Goal: Task Accomplishment & Management: Manage account settings

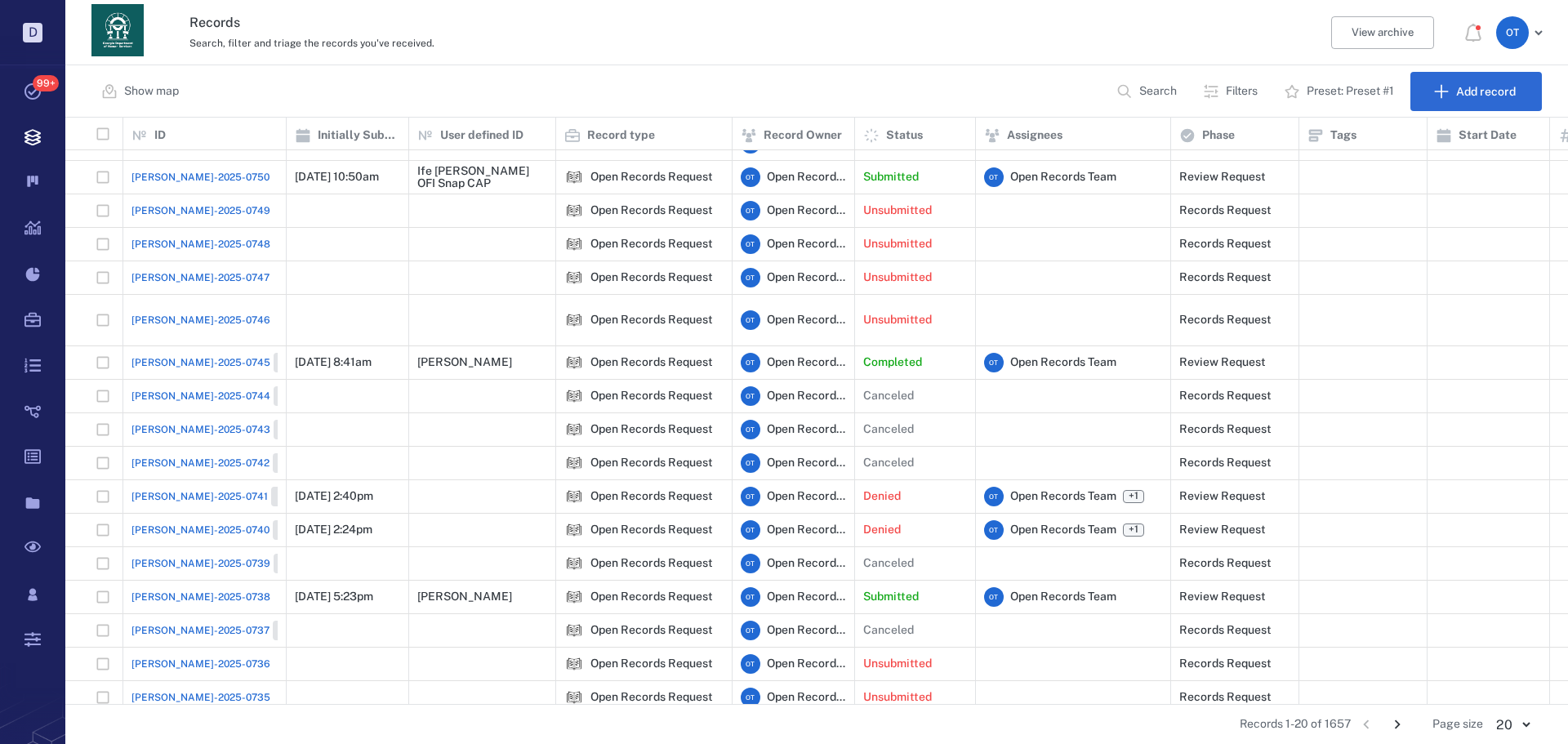
scroll to position [128, 0]
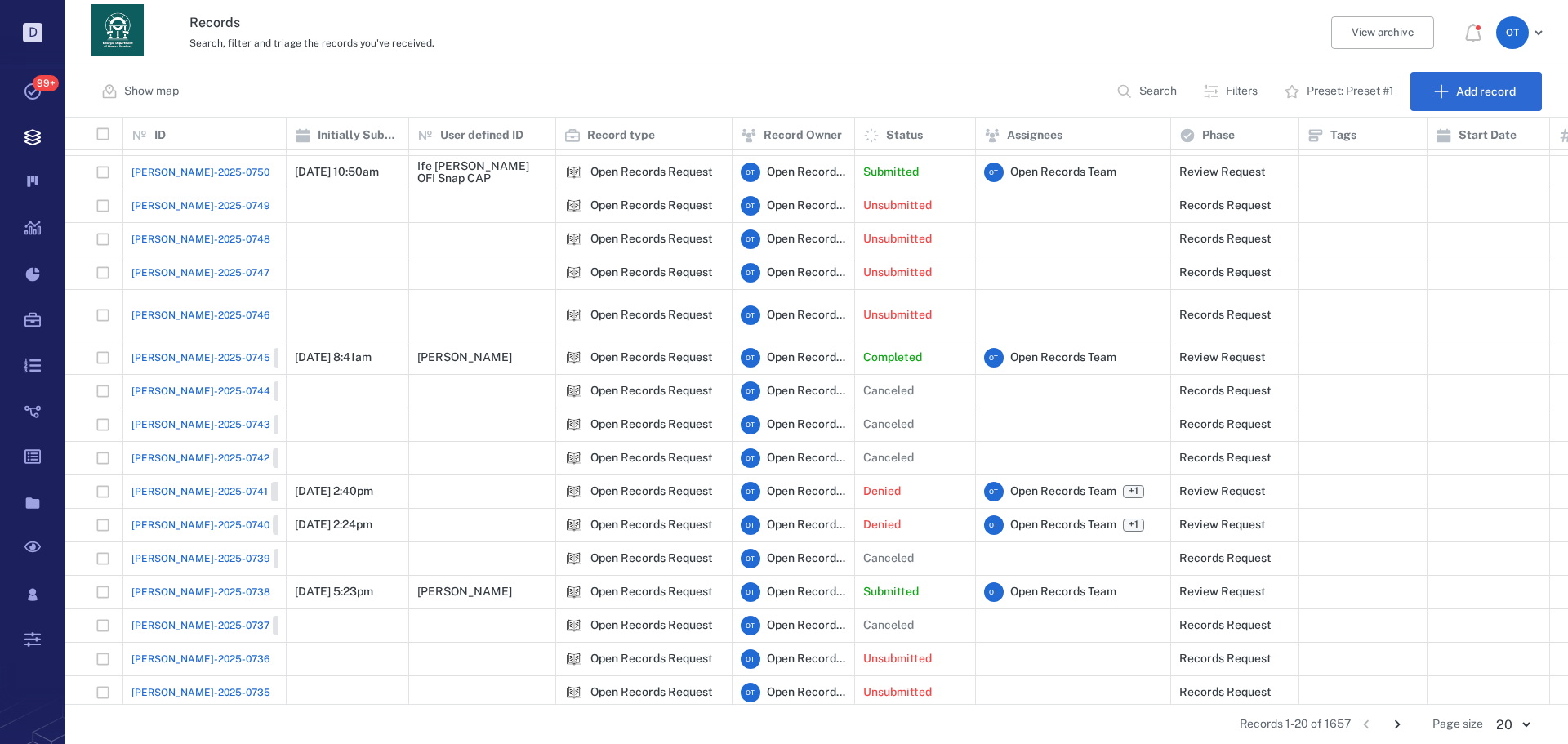
click at [203, 584] on span "[PERSON_NAME]-2025-0738" at bounding box center [201, 591] width 139 height 15
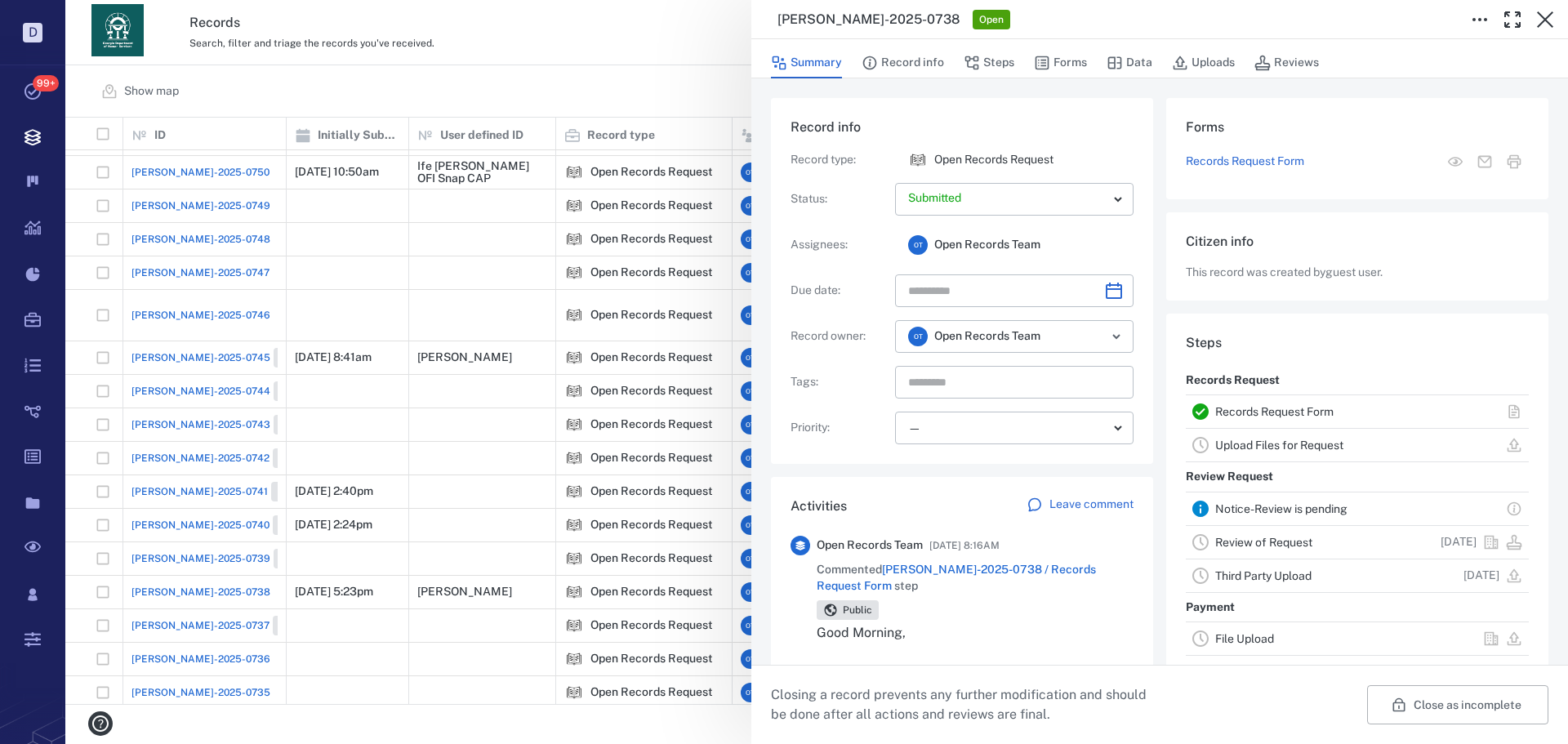
click at [1021, 574] on span "[PERSON_NAME]-2025-0738 / Records Request Form" at bounding box center [956, 577] width 279 height 29
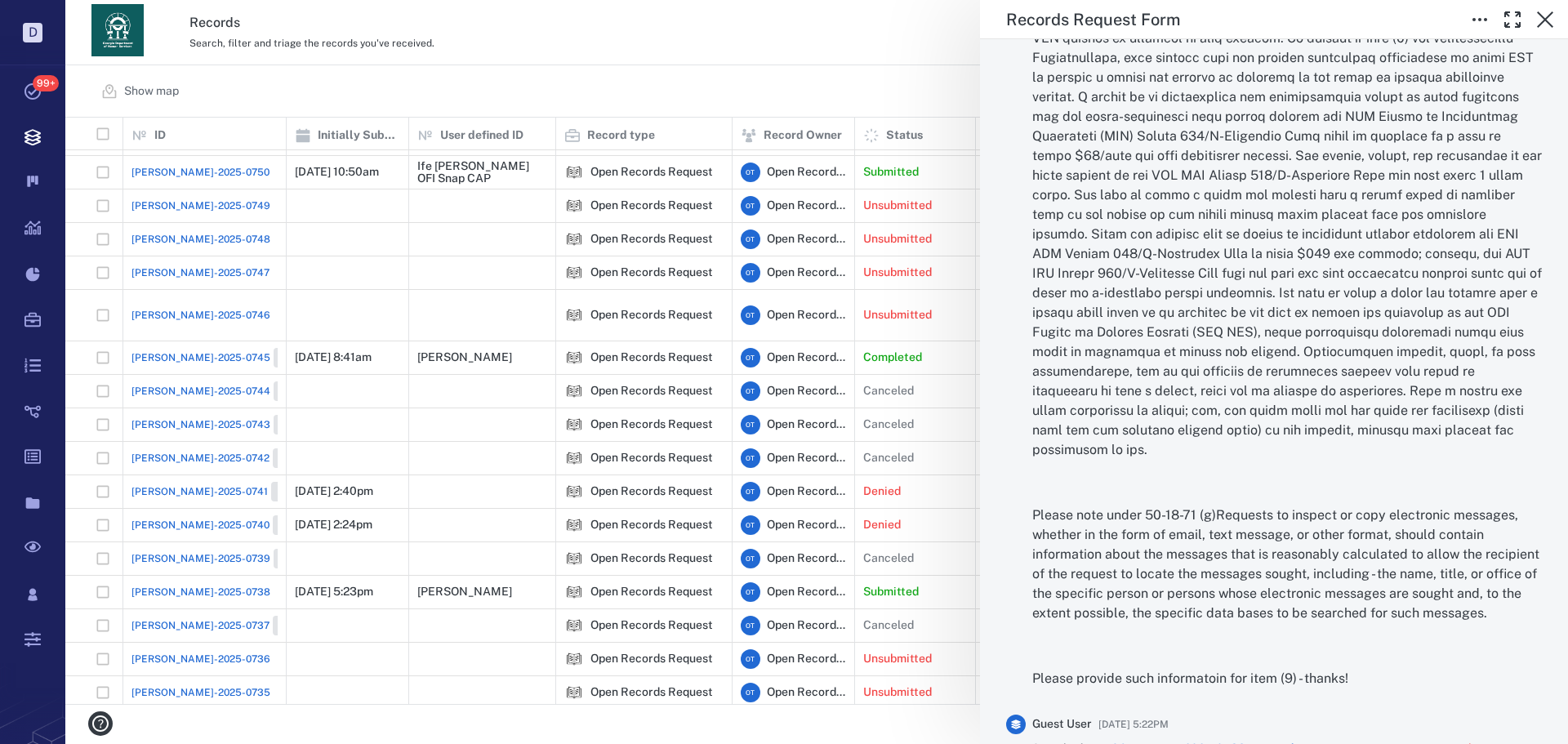
scroll to position [3675, 0]
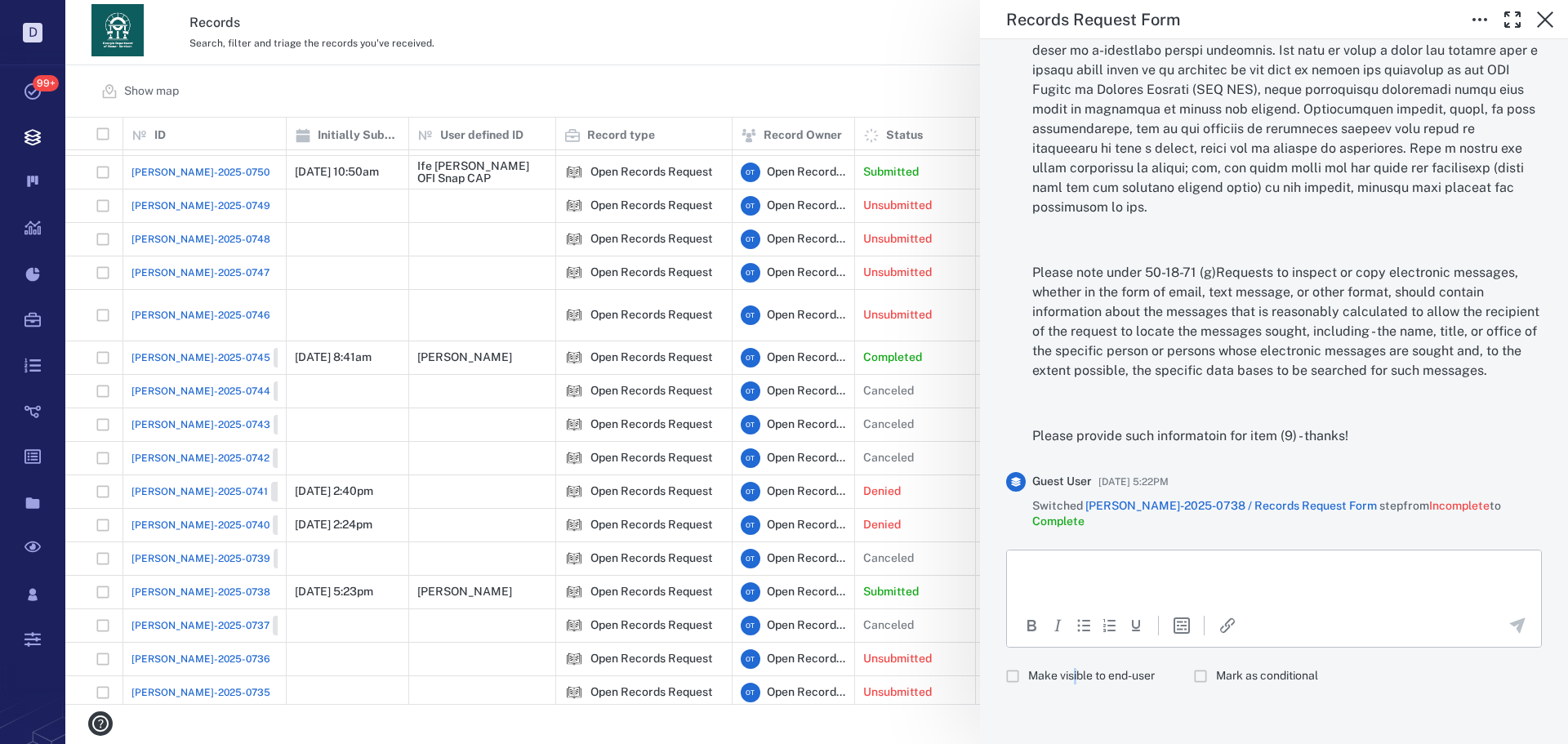
click at [1076, 673] on span "Make visible to end-user" at bounding box center [1091, 675] width 127 height 16
click at [1136, 672] on span "Make visible to end-user" at bounding box center [1091, 675] width 127 height 16
click at [1186, 628] on icon "Insert template" at bounding box center [1181, 625] width 19 height 19
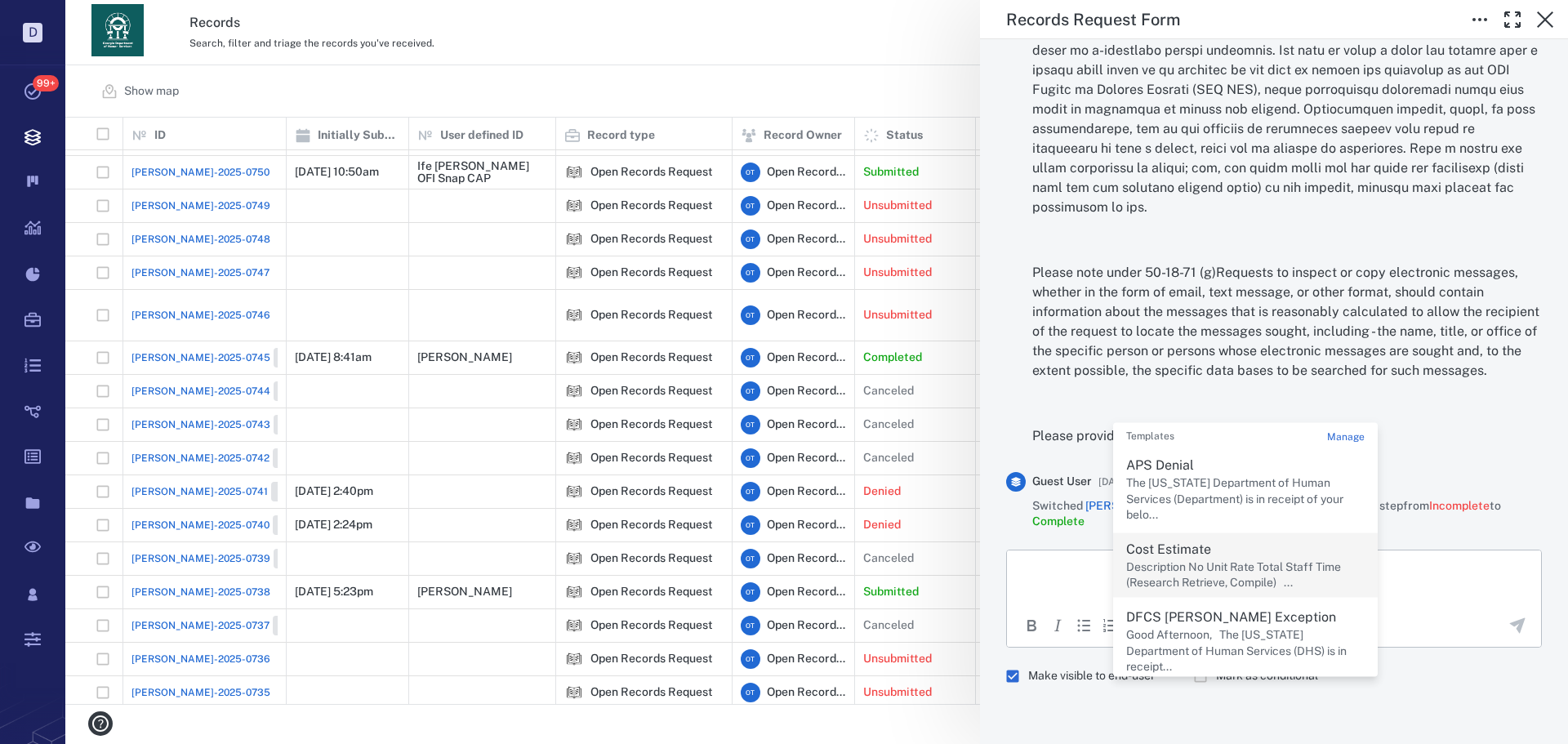
click at [1224, 550] on p "Cost Estimate" at bounding box center [1245, 548] width 238 height 19
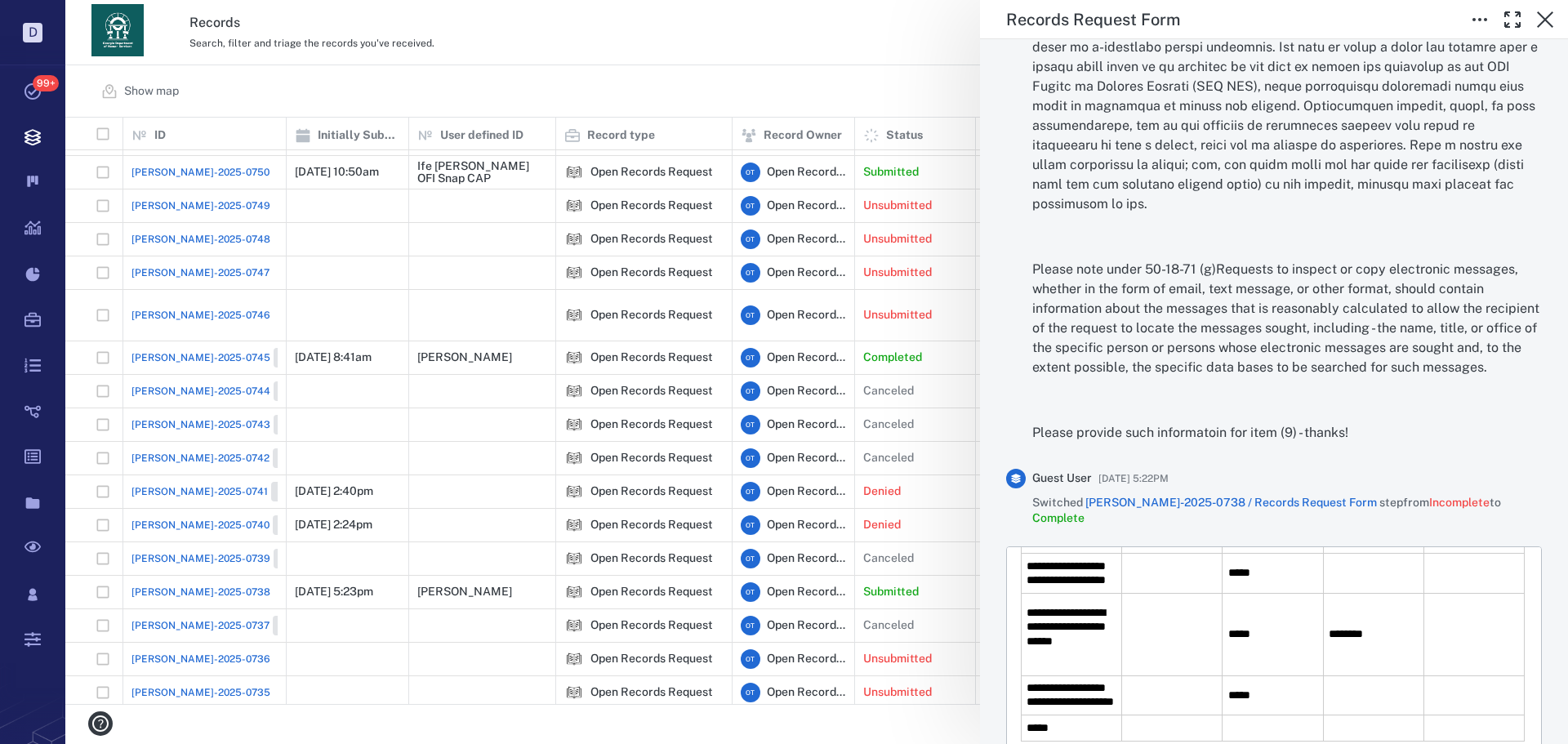
scroll to position [81, 0]
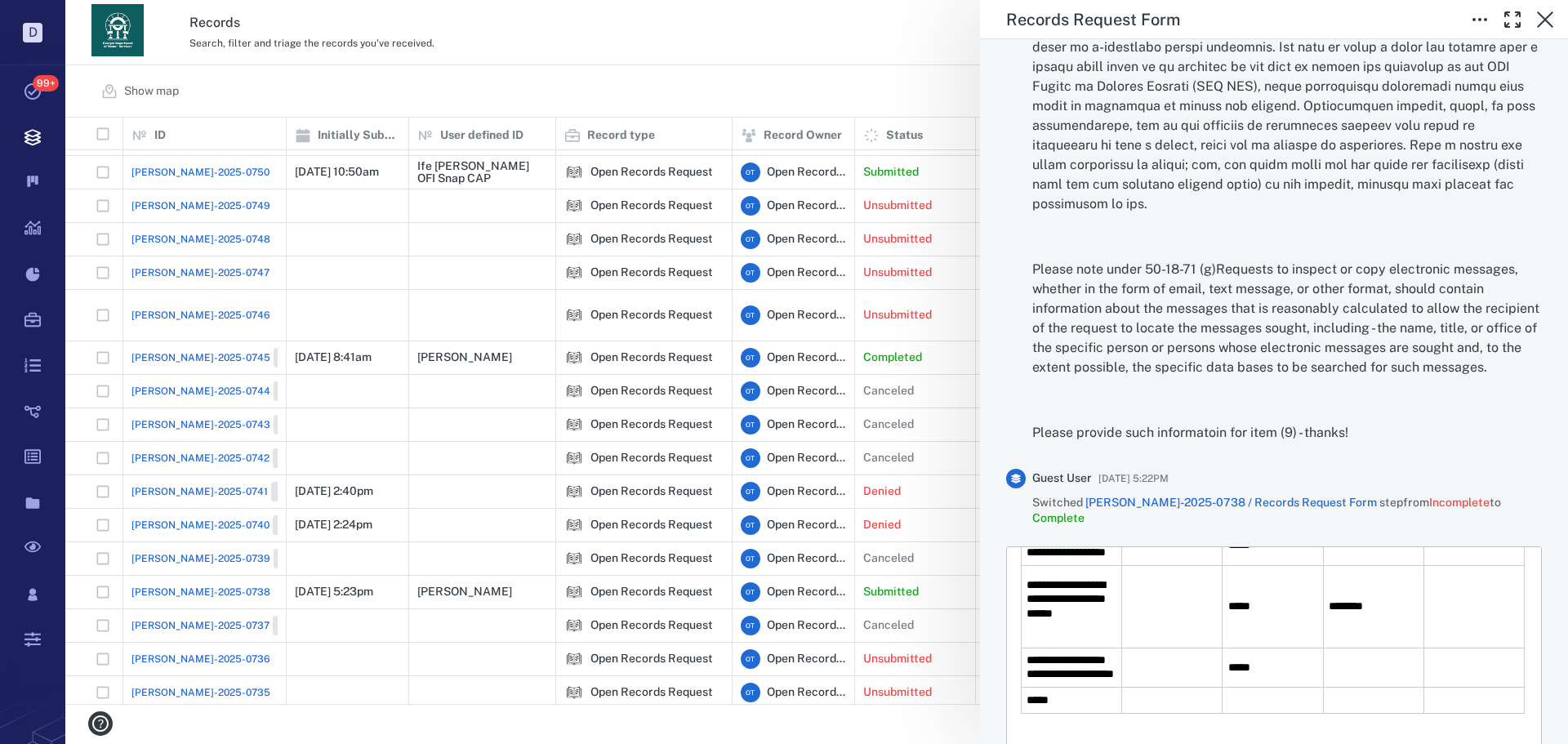
click at [1103, 565] on td "**********" at bounding box center [1072, 544] width 101 height 40
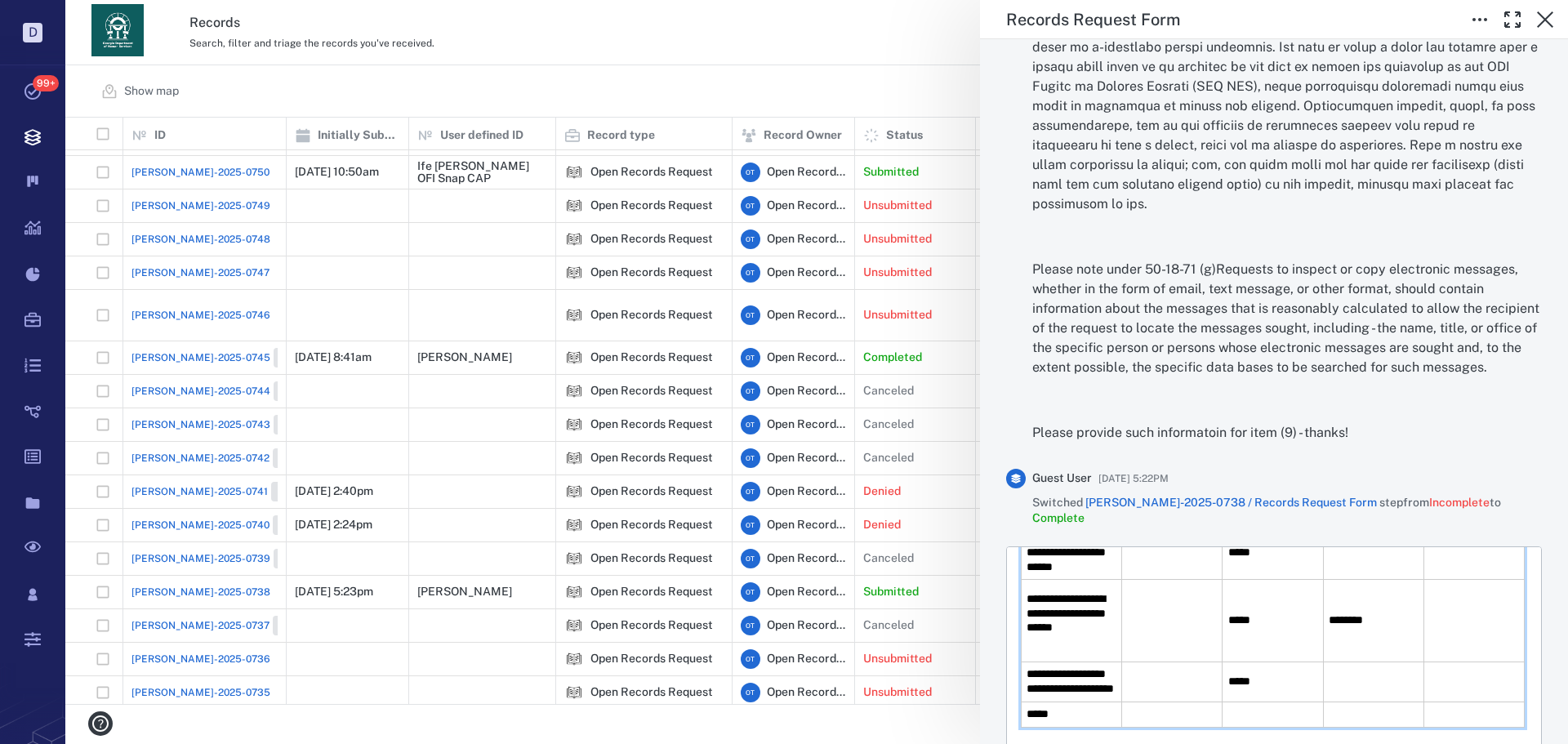
click at [1165, 558] on td "Rich Text Area. Press ALT-0 for help." at bounding box center [1173, 552] width 101 height 54
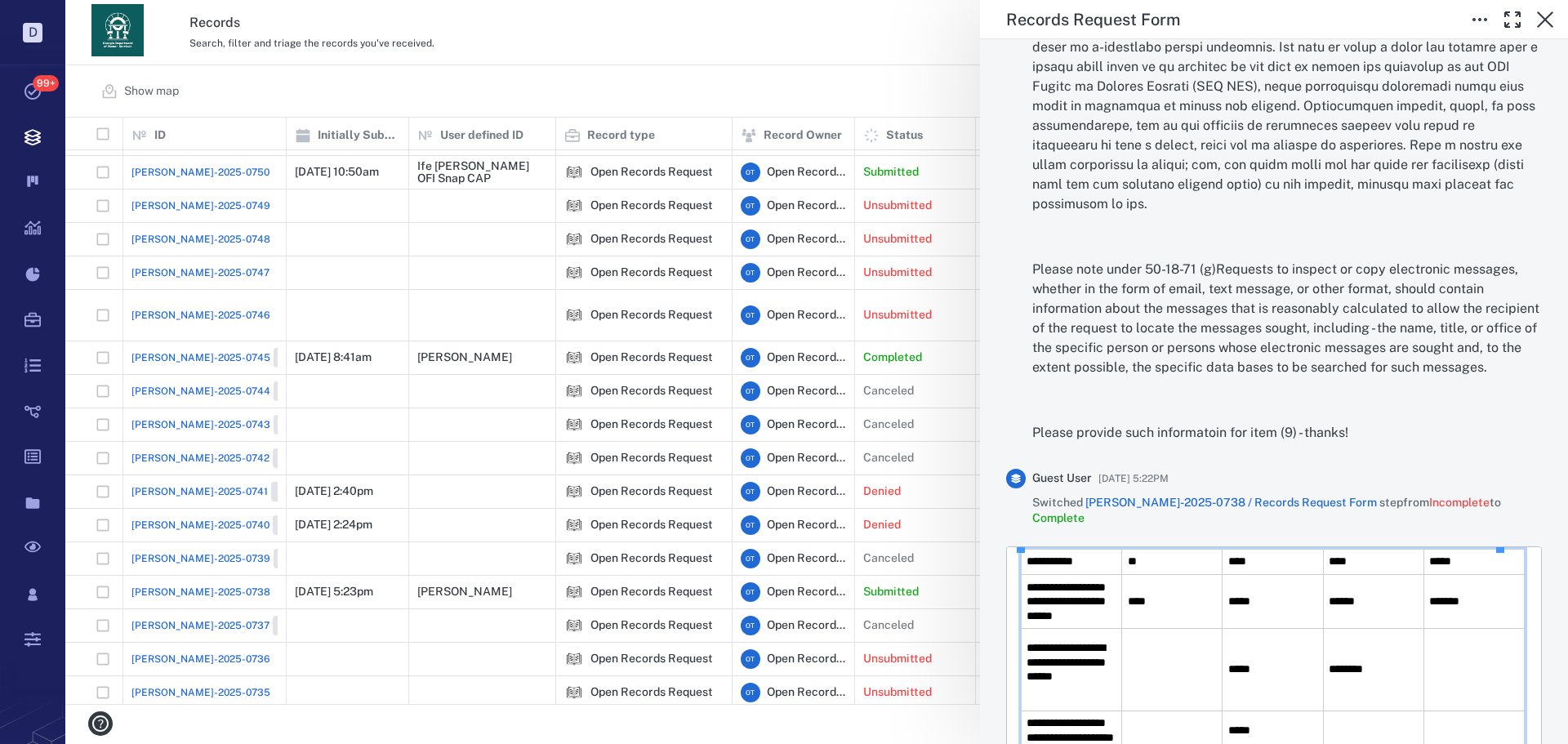
scroll to position [34, 0]
click at [1160, 683] on td "Rich Text Area. Press ALT-0 for help." at bounding box center [1173, 667] width 101 height 82
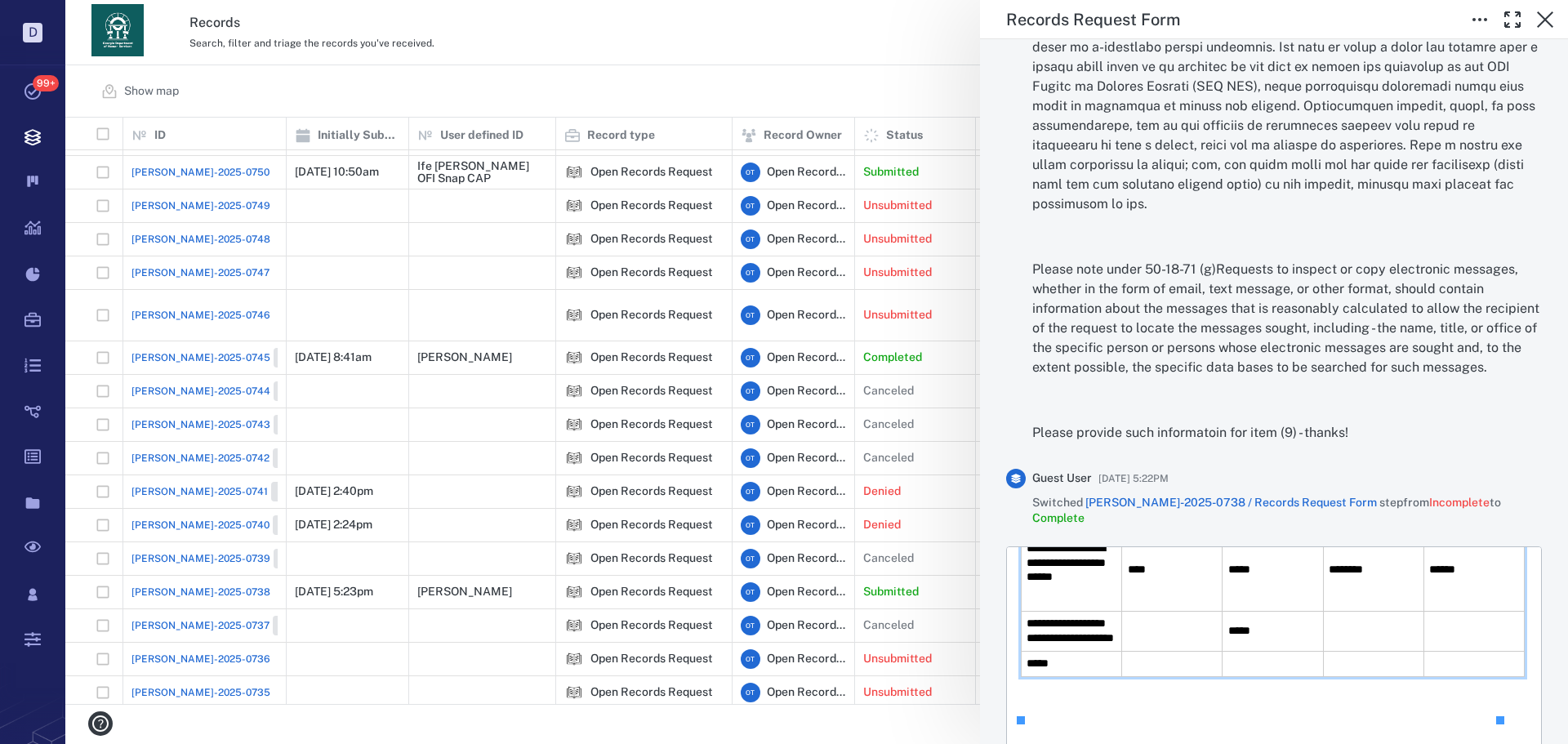
scroll to position [133, 0]
click at [1166, 650] on td "Rich Text Area. Press ALT-0 for help." at bounding box center [1173, 630] width 101 height 40
click at [1453, 650] on td "Rich Text Area. Press ALT-0 for help." at bounding box center [1474, 630] width 101 height 40
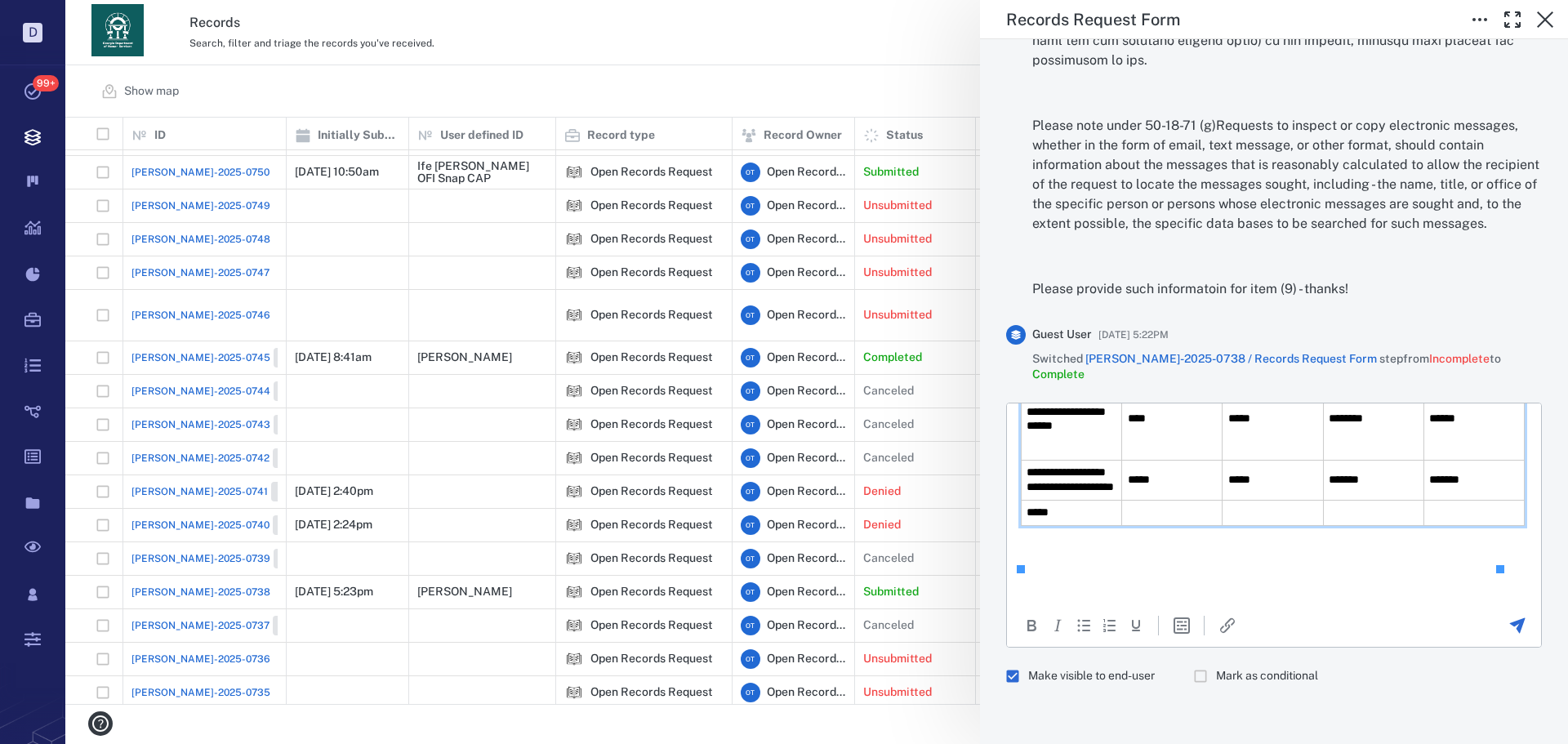
scroll to position [182, 0]
click at [1431, 520] on td "Rich Text Area. Press ALT-0 for help." at bounding box center [1474, 512] width 101 height 25
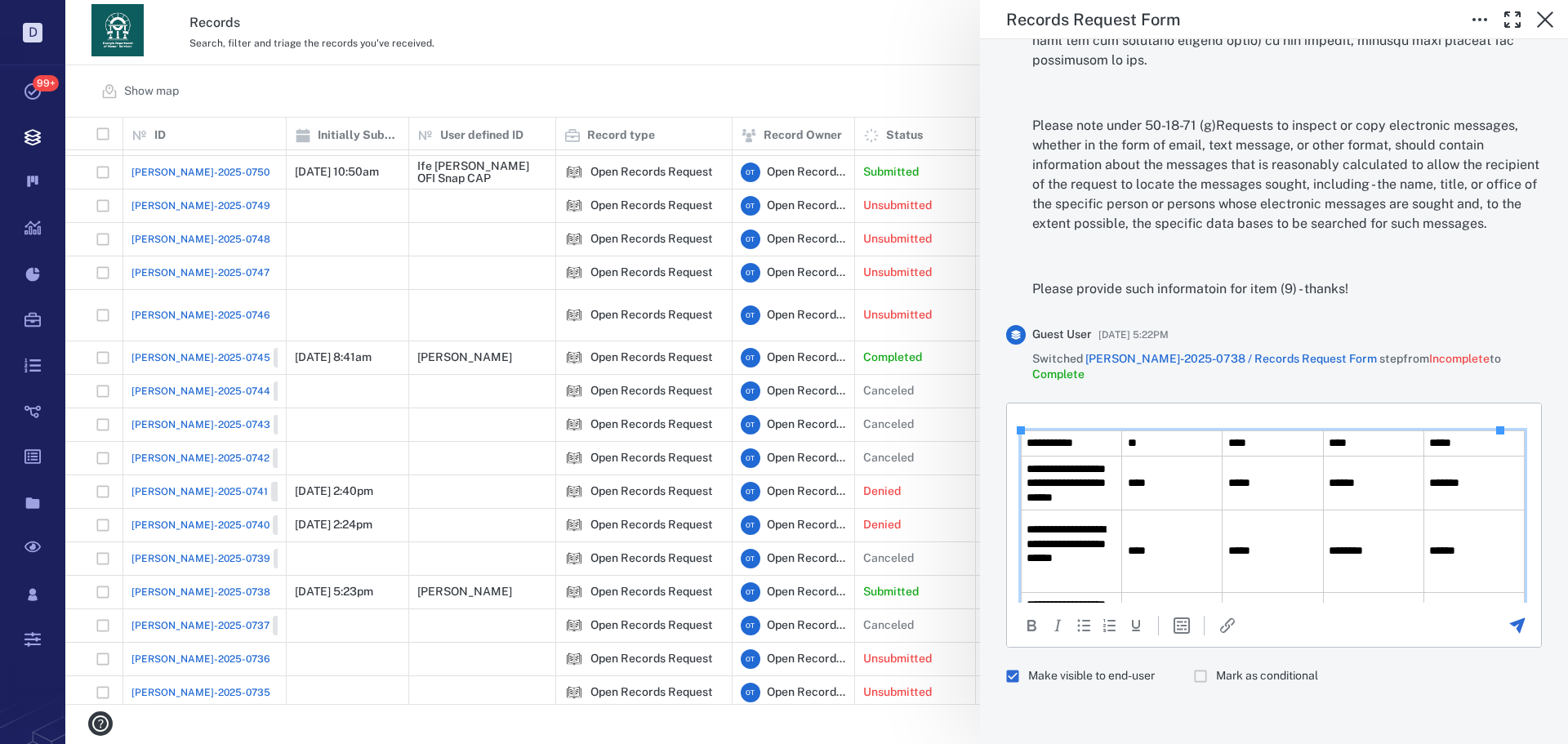
scroll to position [0, 0]
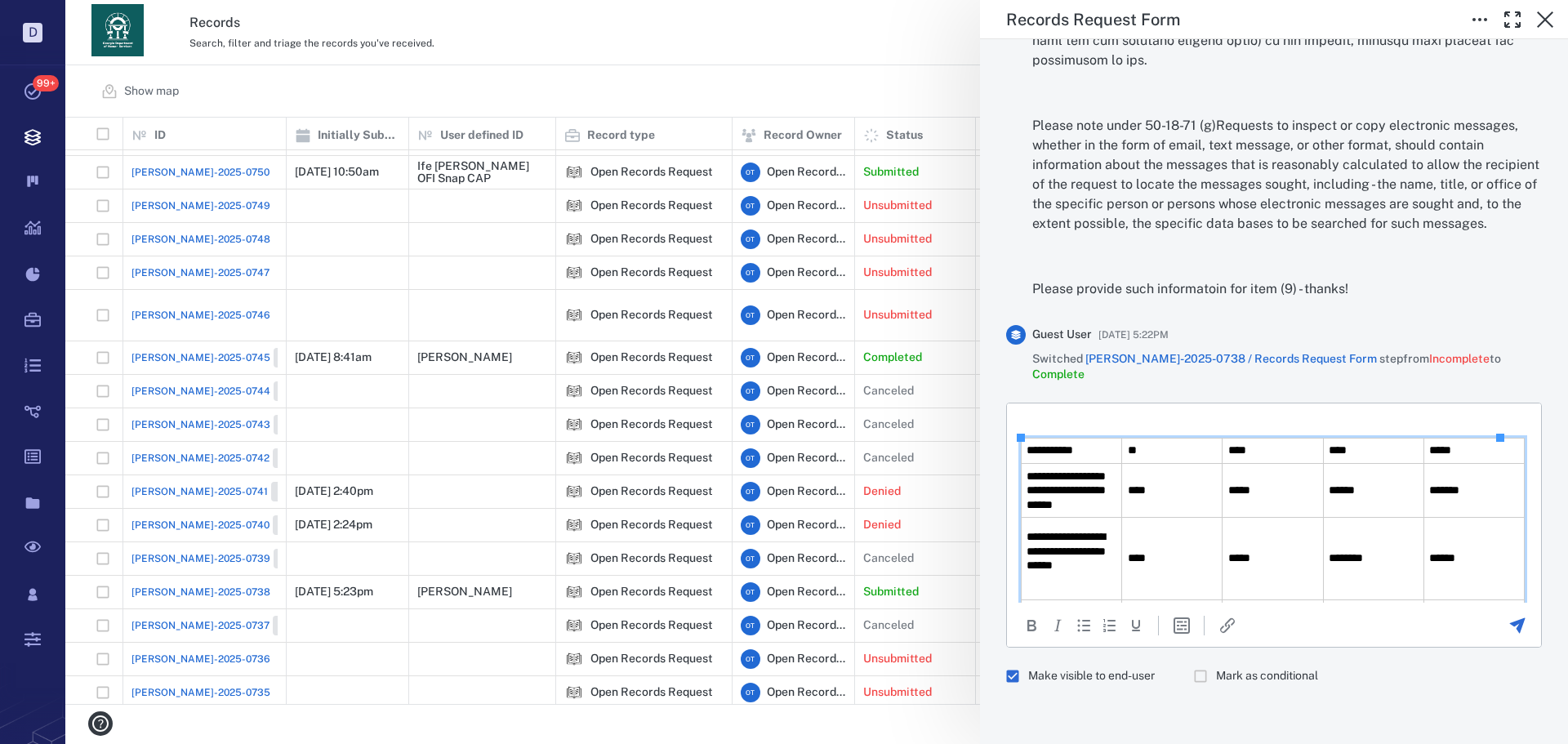
click at [1075, 409] on html "**********" at bounding box center [1273, 573] width 534 height 339
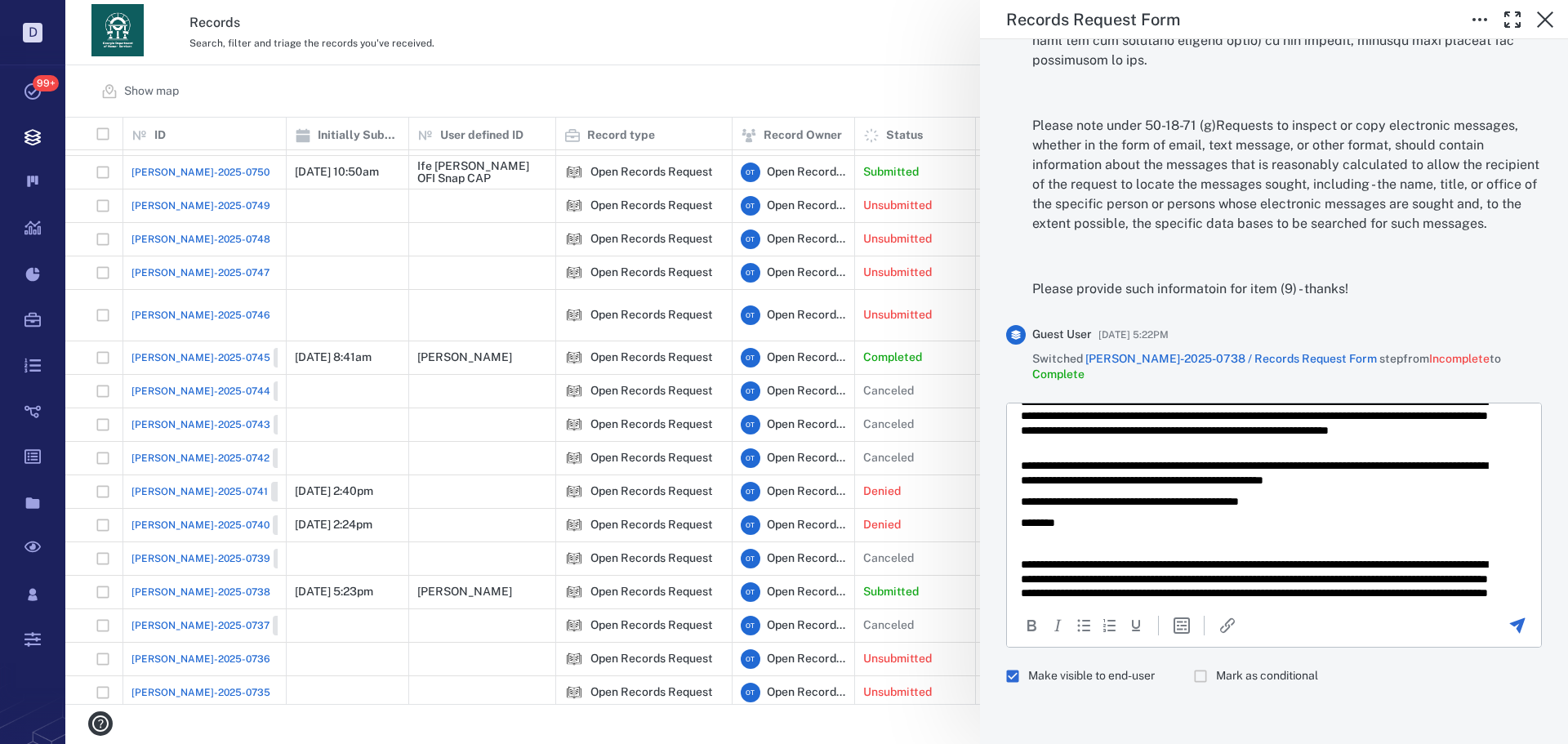
scroll to position [81, 0]
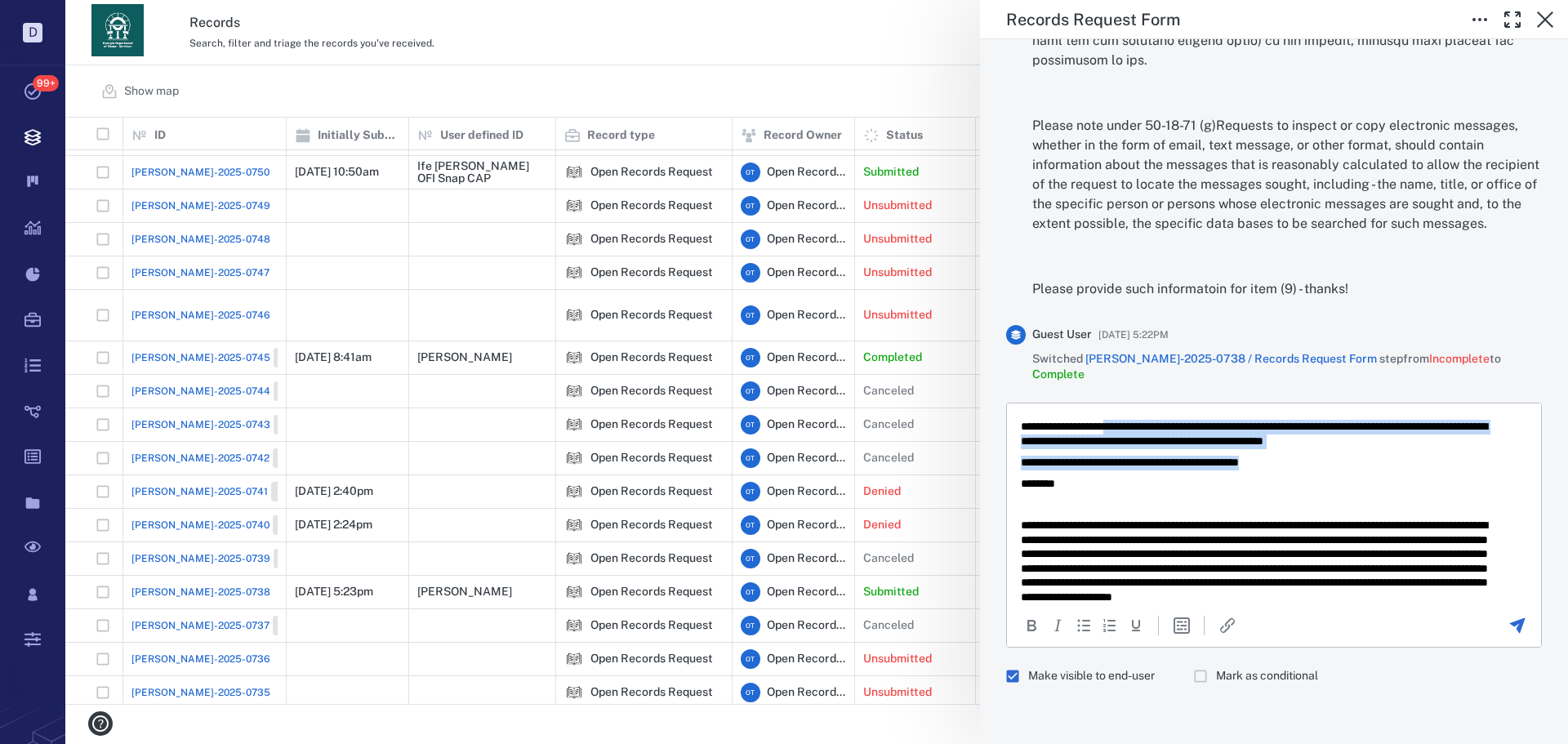
drag, startPoint x: 1297, startPoint y: 457, endPoint x: 1100, endPoint y: 415, distance: 201.4
click at [1110, 417] on body "**********" at bounding box center [1274, 625] width 508 height 582
click at [1057, 426] on p "**********" at bounding box center [1262, 432] width 482 height 28
click at [1194, 447] on p "**********" at bounding box center [1262, 432] width 482 height 28
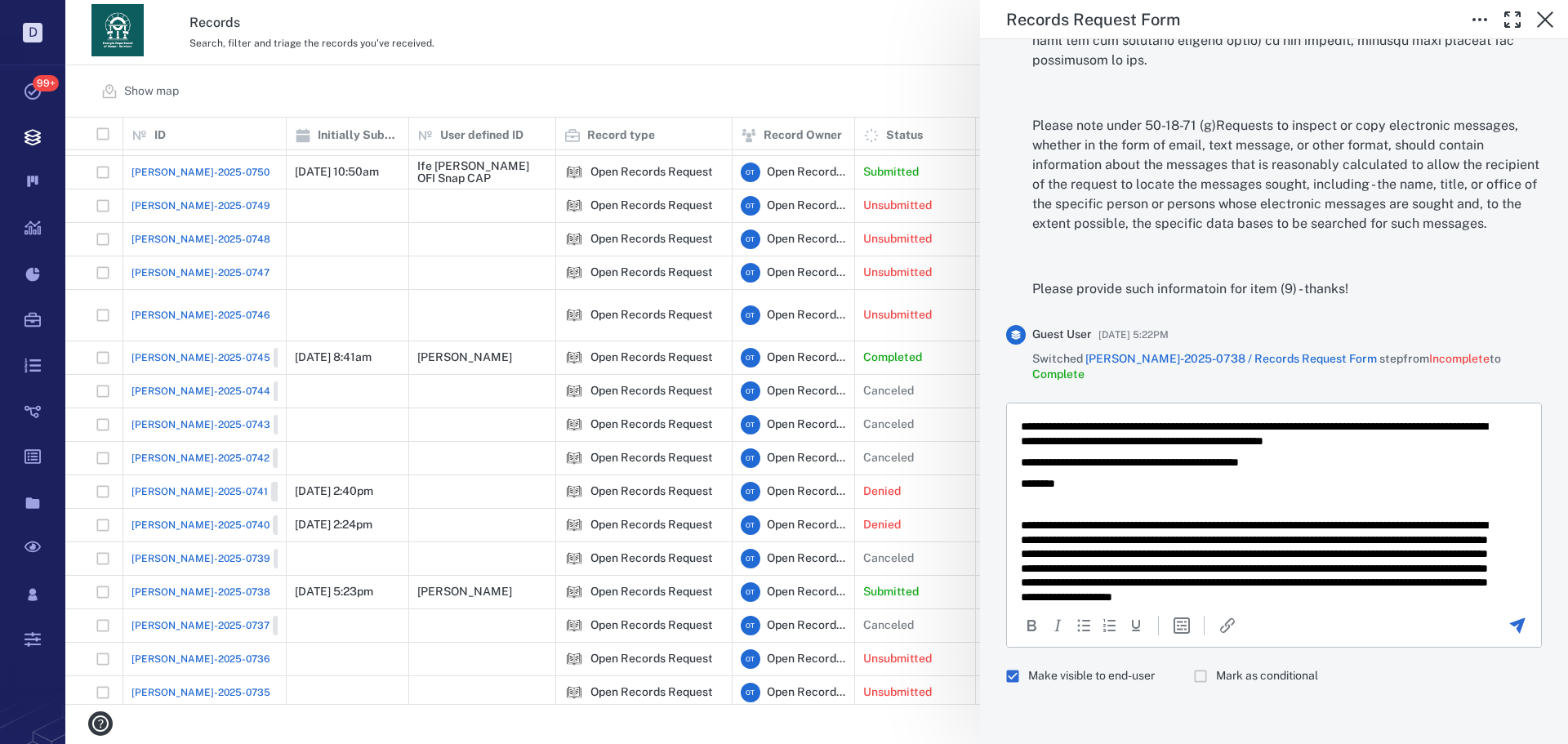
click at [1377, 448] on body "**********" at bounding box center [1274, 625] width 508 height 582
click at [1379, 434] on p "**********" at bounding box center [1262, 432] width 482 height 28
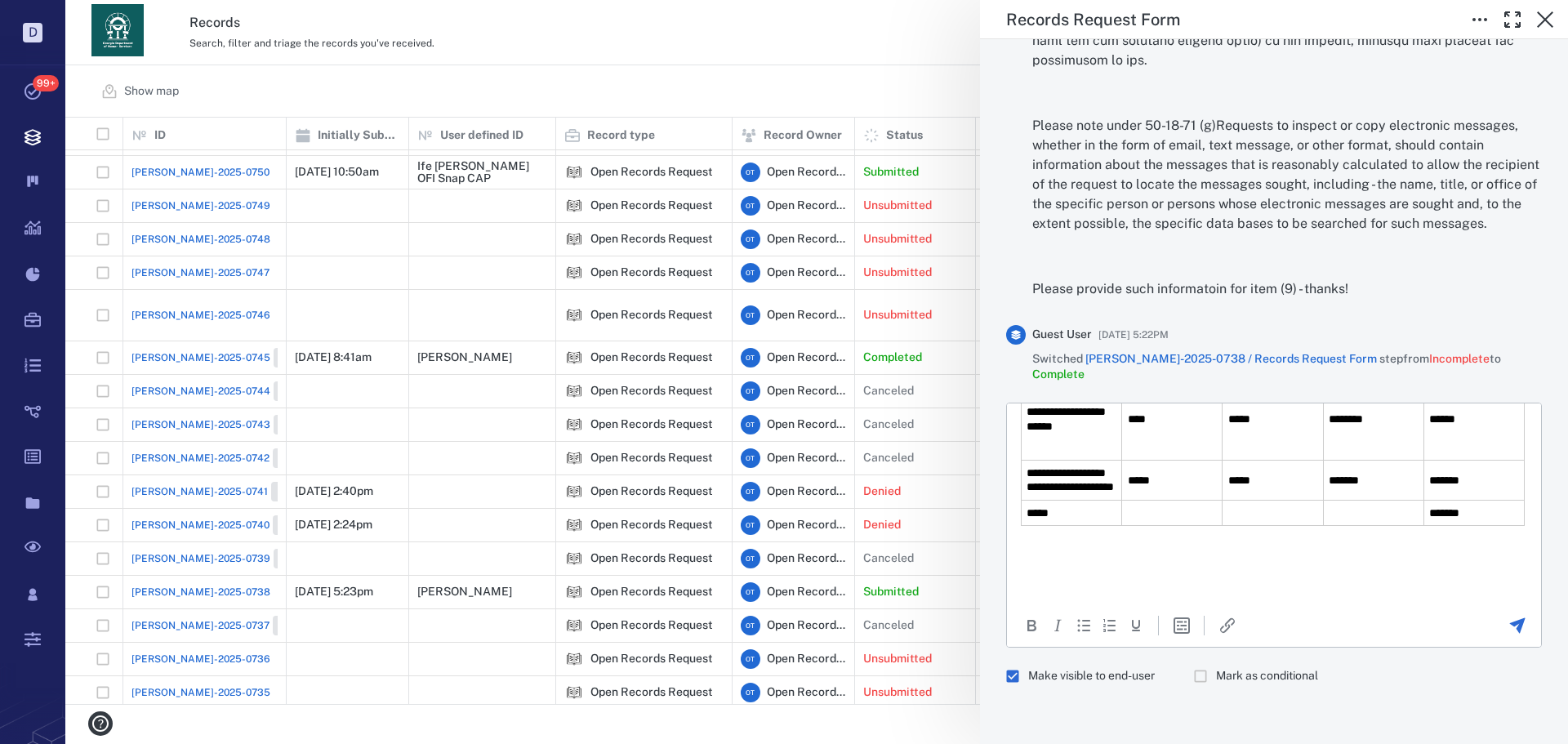
drag, startPoint x: 1162, startPoint y: 619, endPoint x: 1154, endPoint y: 604, distance: 17.0
click at [1154, 604] on div "To open the popup, press Shift+Enter To open the popup, press Shift+Enter" at bounding box center [1273, 625] width 534 height 45
click at [1143, 564] on p "Rich Text Area. Press ALT-0 for help." at bounding box center [1274, 560] width 507 height 15
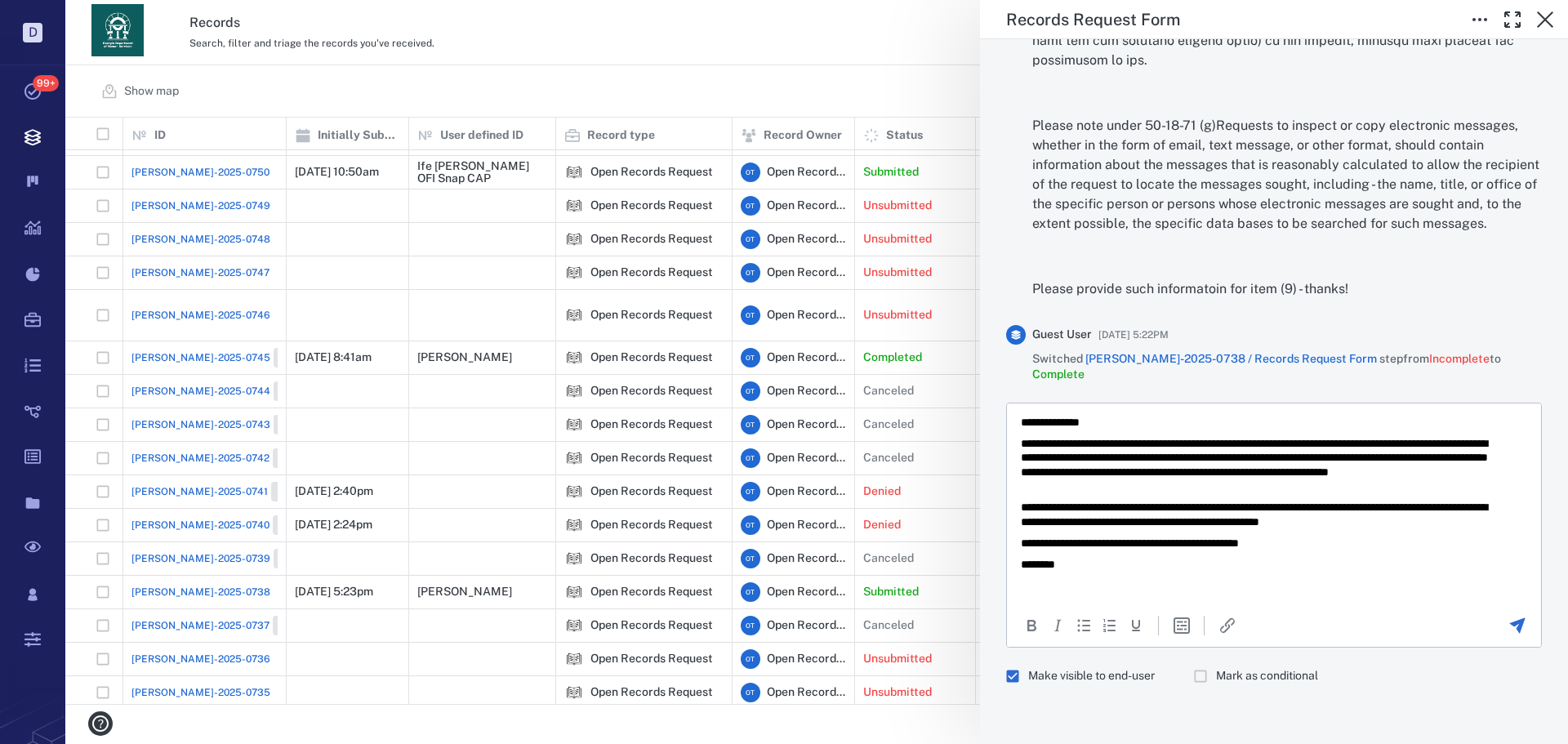
scroll to position [0, 0]
click at [1375, 515] on p "**********" at bounding box center [1262, 514] width 482 height 28
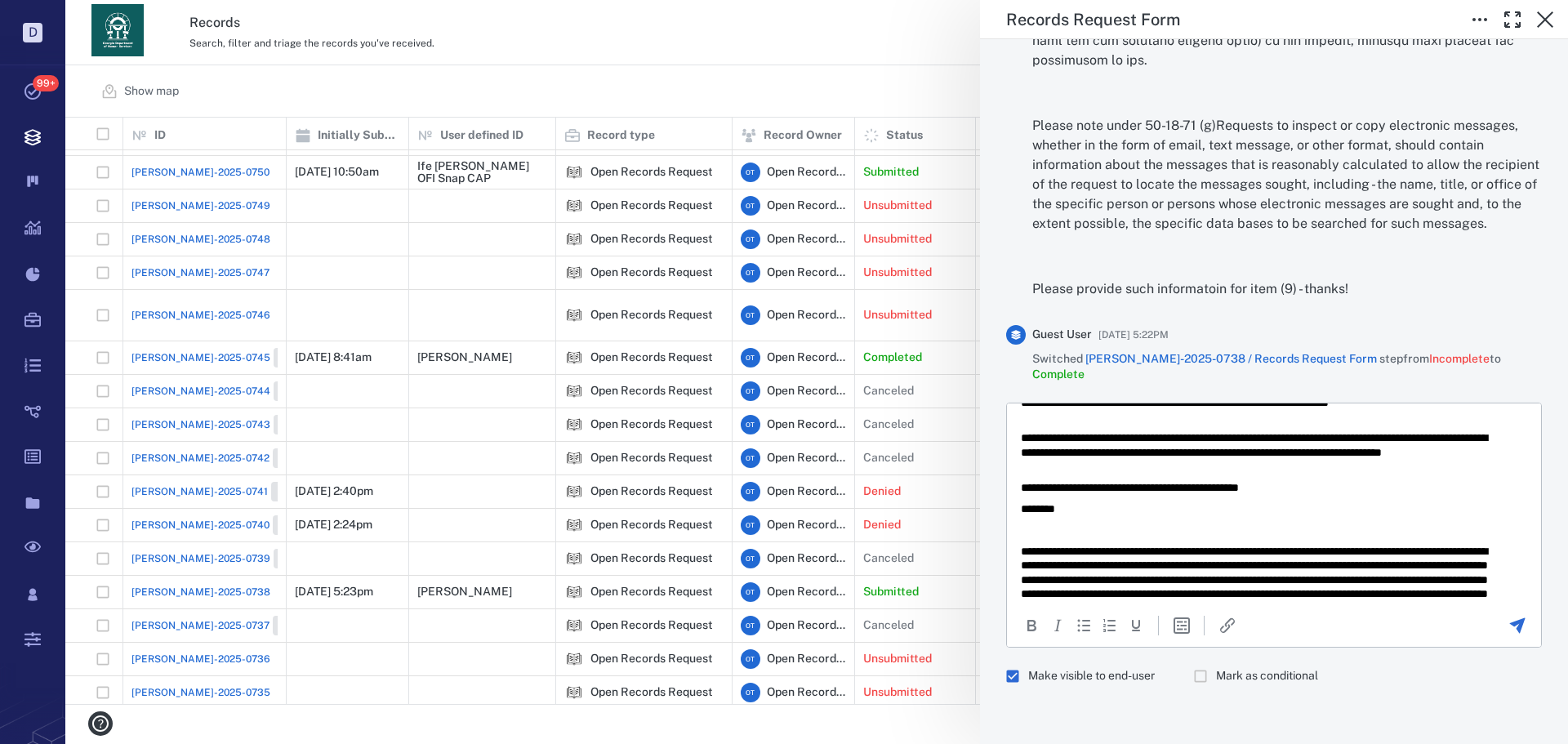
scroll to position [516, 0]
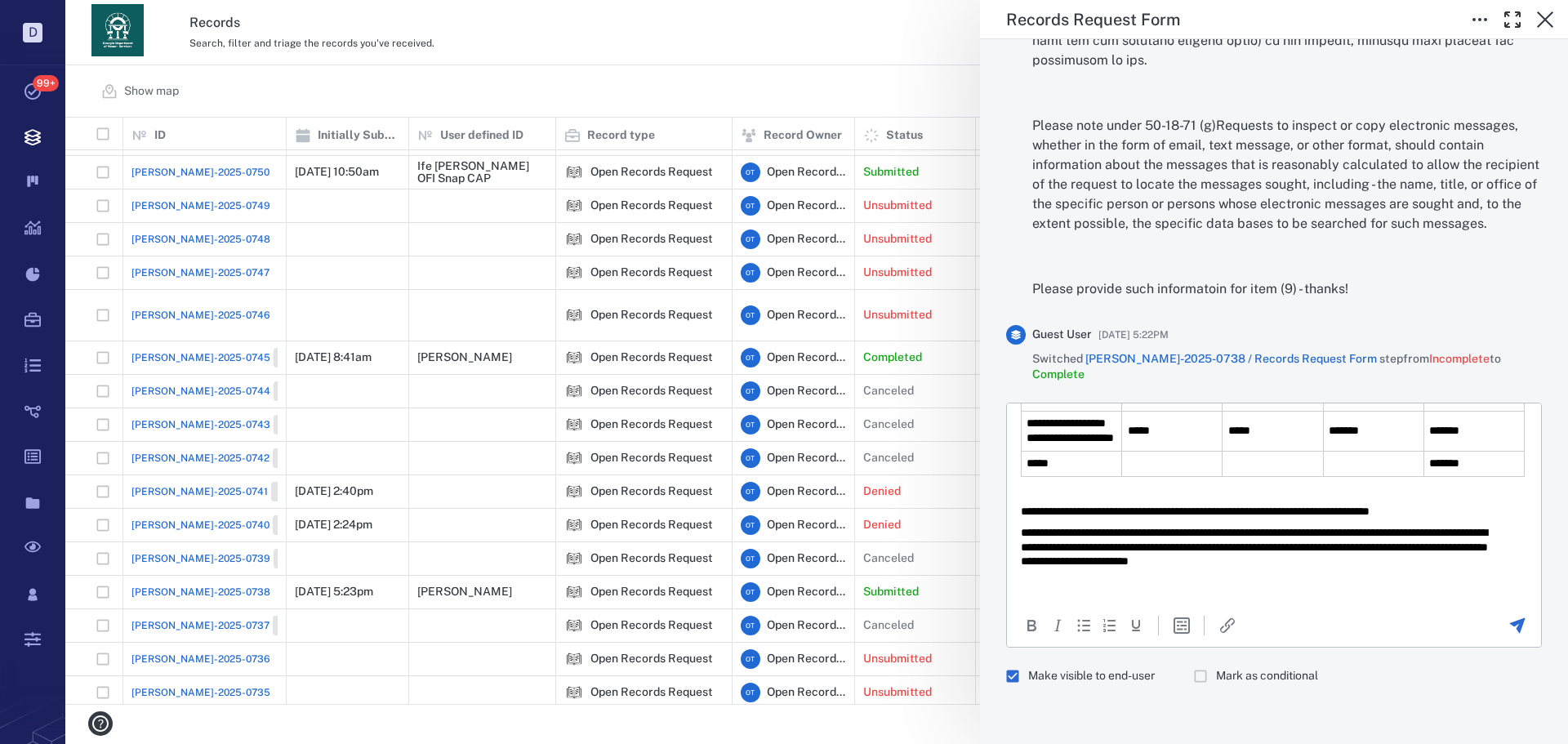
click at [1494, 616] on div at bounding box center [1517, 625] width 45 height 19
click at [1508, 622] on icon "Send the comment" at bounding box center [1518, 625] width 19 height 19
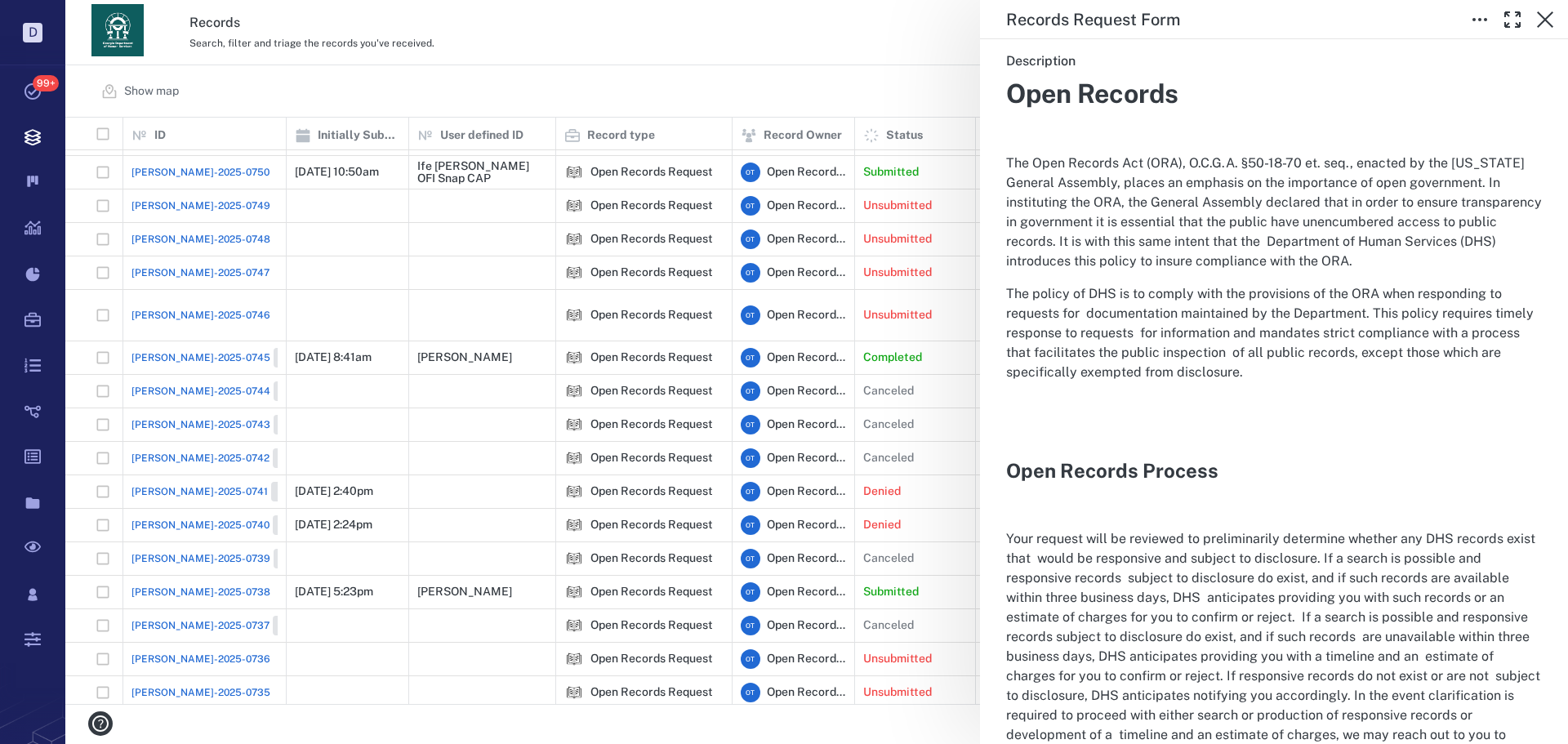
scroll to position [0, 0]
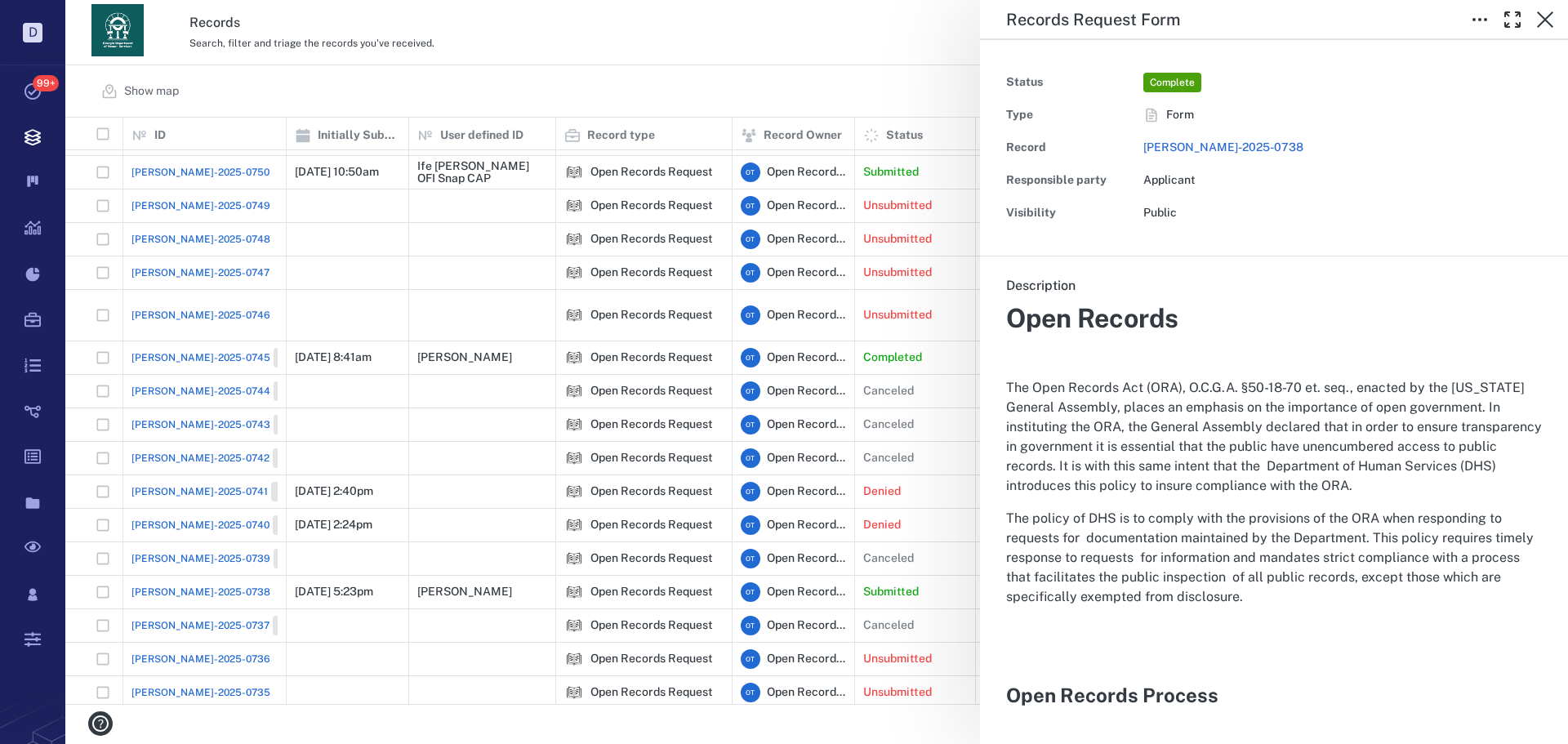
click at [870, 78] on div "Records Request Form Status Complete Type Form Record [PERSON_NAME]-2025-0738 R…" at bounding box center [816, 372] width 1503 height 744
click at [784, 58] on div "Records Request Form Status Complete Type Form Record [PERSON_NAME]-2025-0738 R…" at bounding box center [816, 372] width 1503 height 744
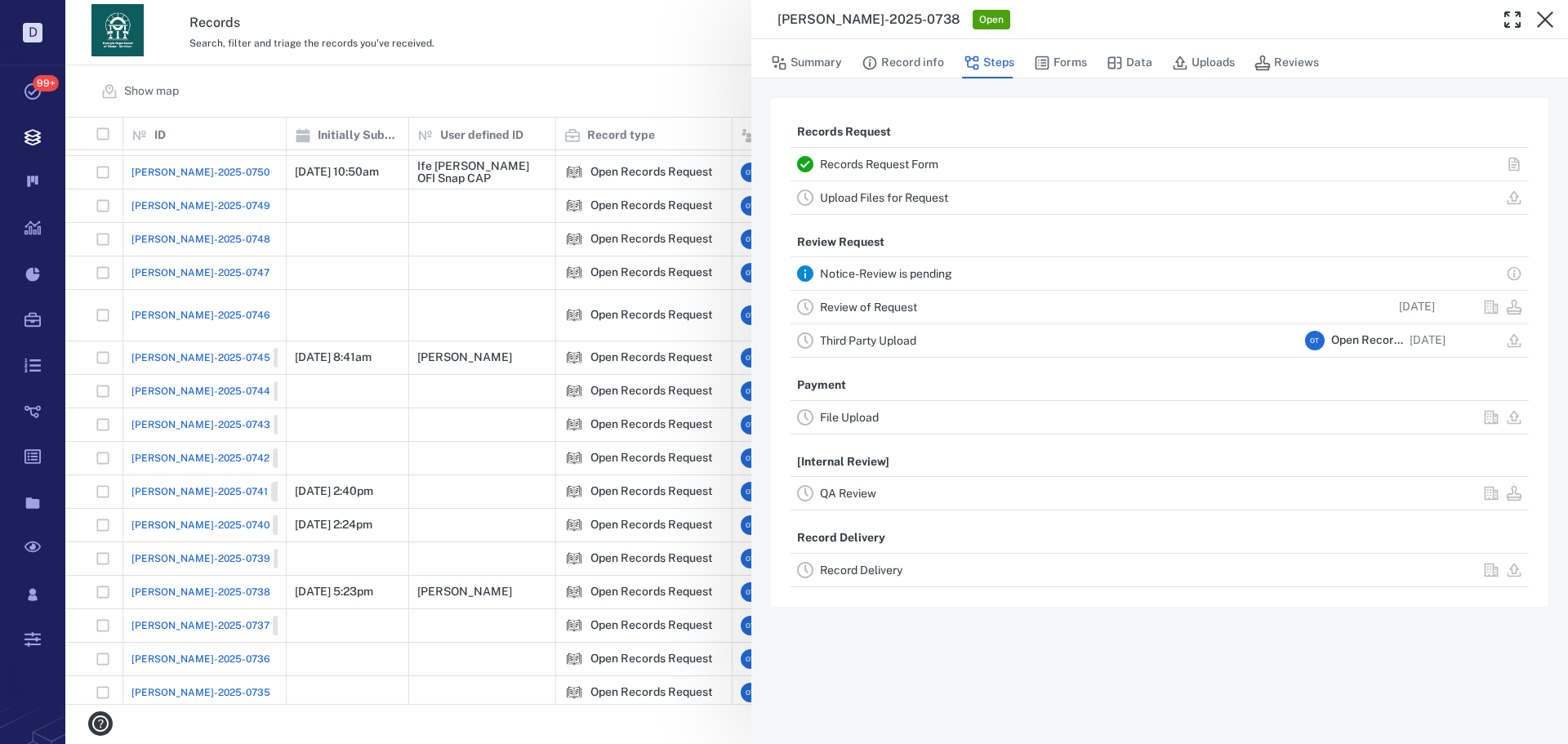
drag, startPoint x: 653, startPoint y: 96, endPoint x: 986, endPoint y: 115, distance: 333.5
click at [653, 96] on div "[PERSON_NAME]-2025-0738 Open Summary Record info Steps Forms Data Uploads Revie…" at bounding box center [816, 372] width 1503 height 744
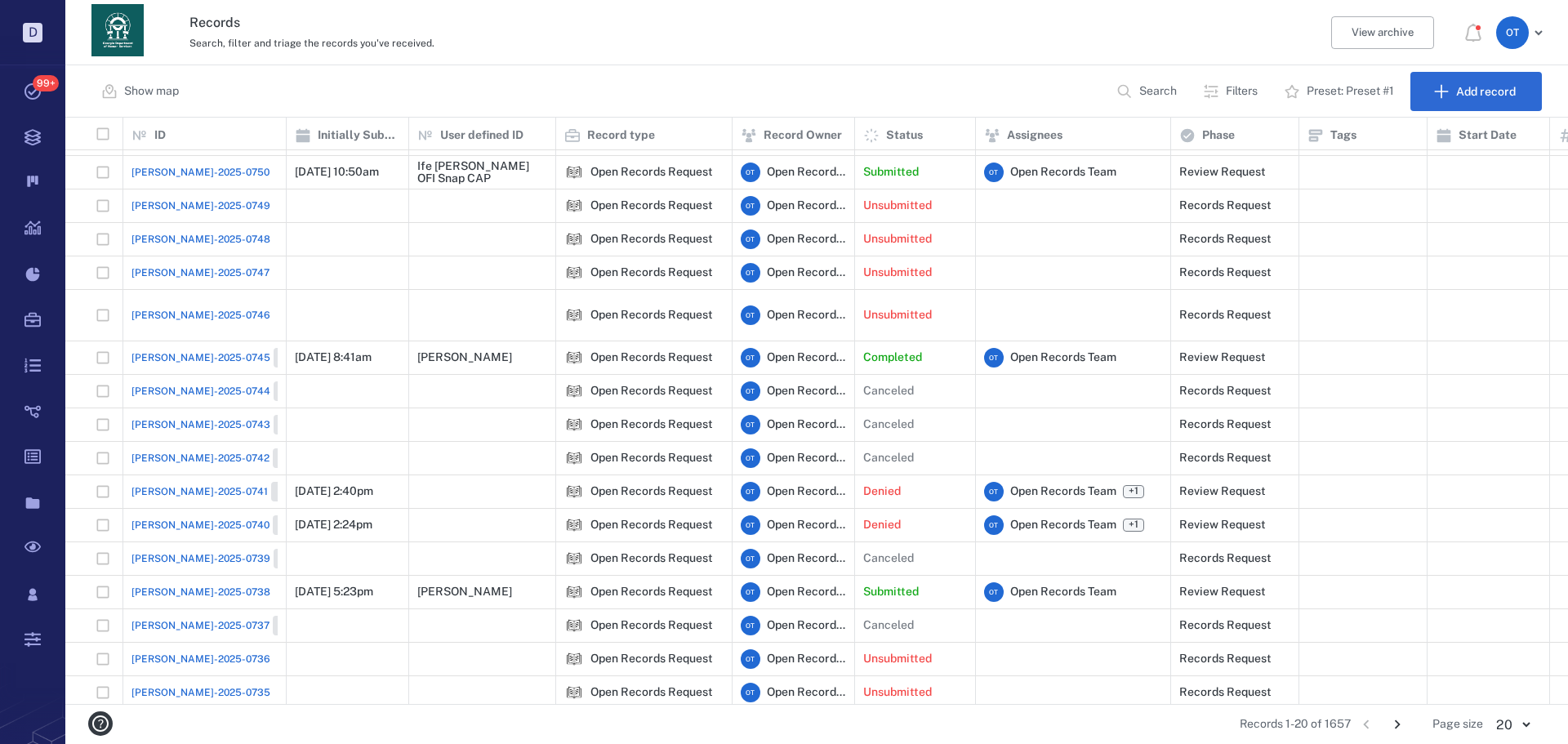
click at [1122, 93] on icon "button" at bounding box center [1124, 91] width 16 height 16
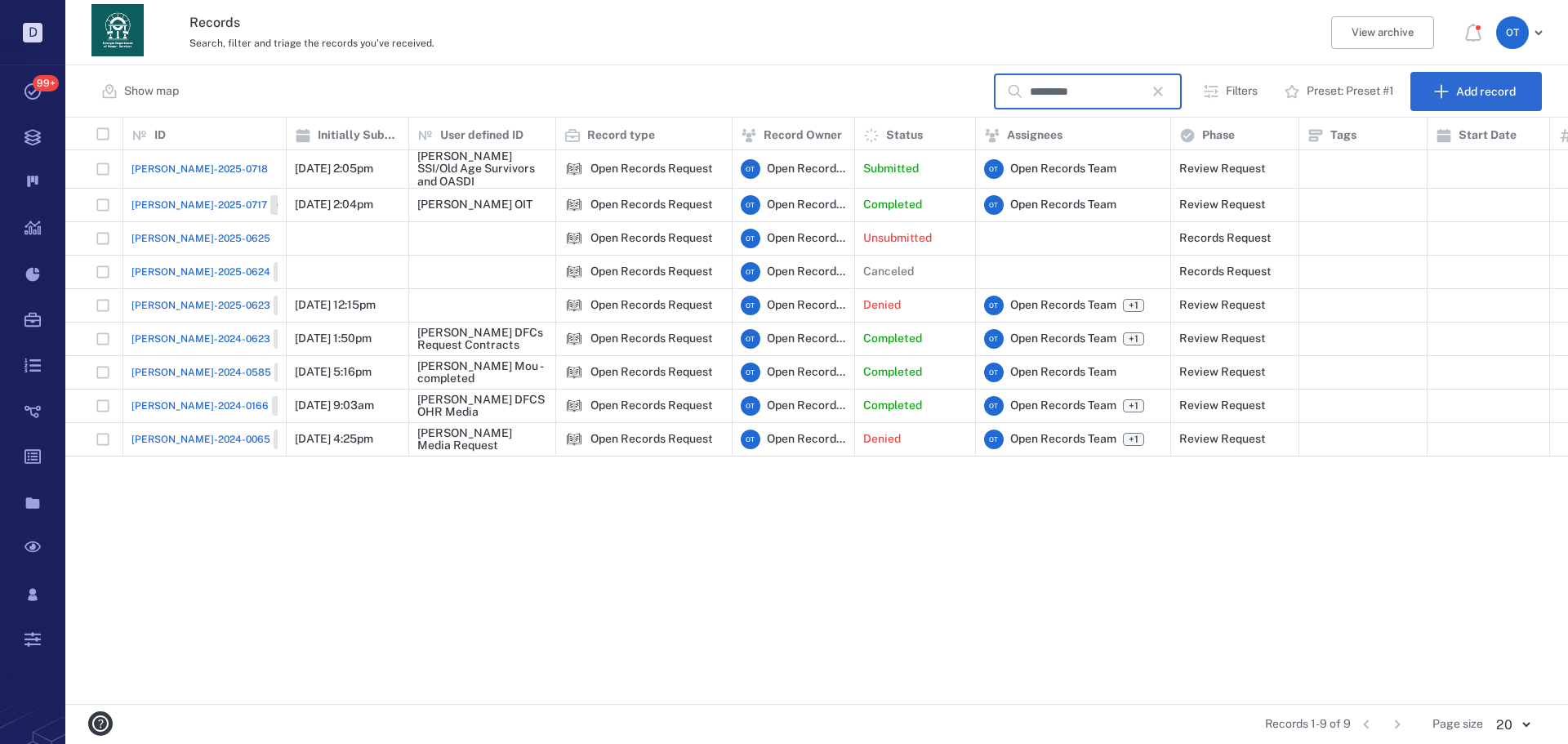
type input "*********"
click at [178, 174] on span "[PERSON_NAME]-2025-0718" at bounding box center [200, 169] width 137 height 15
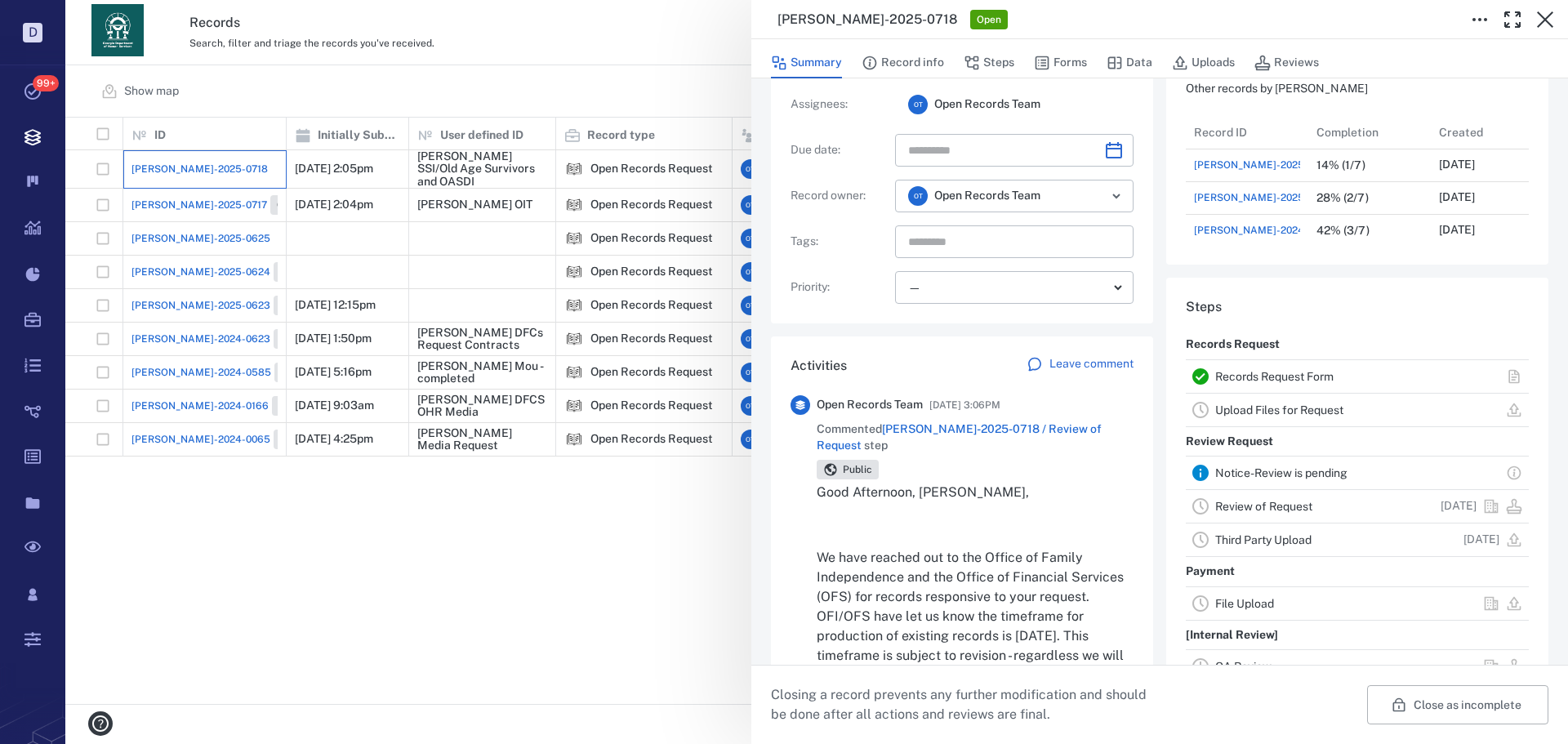
scroll to position [229, 312]
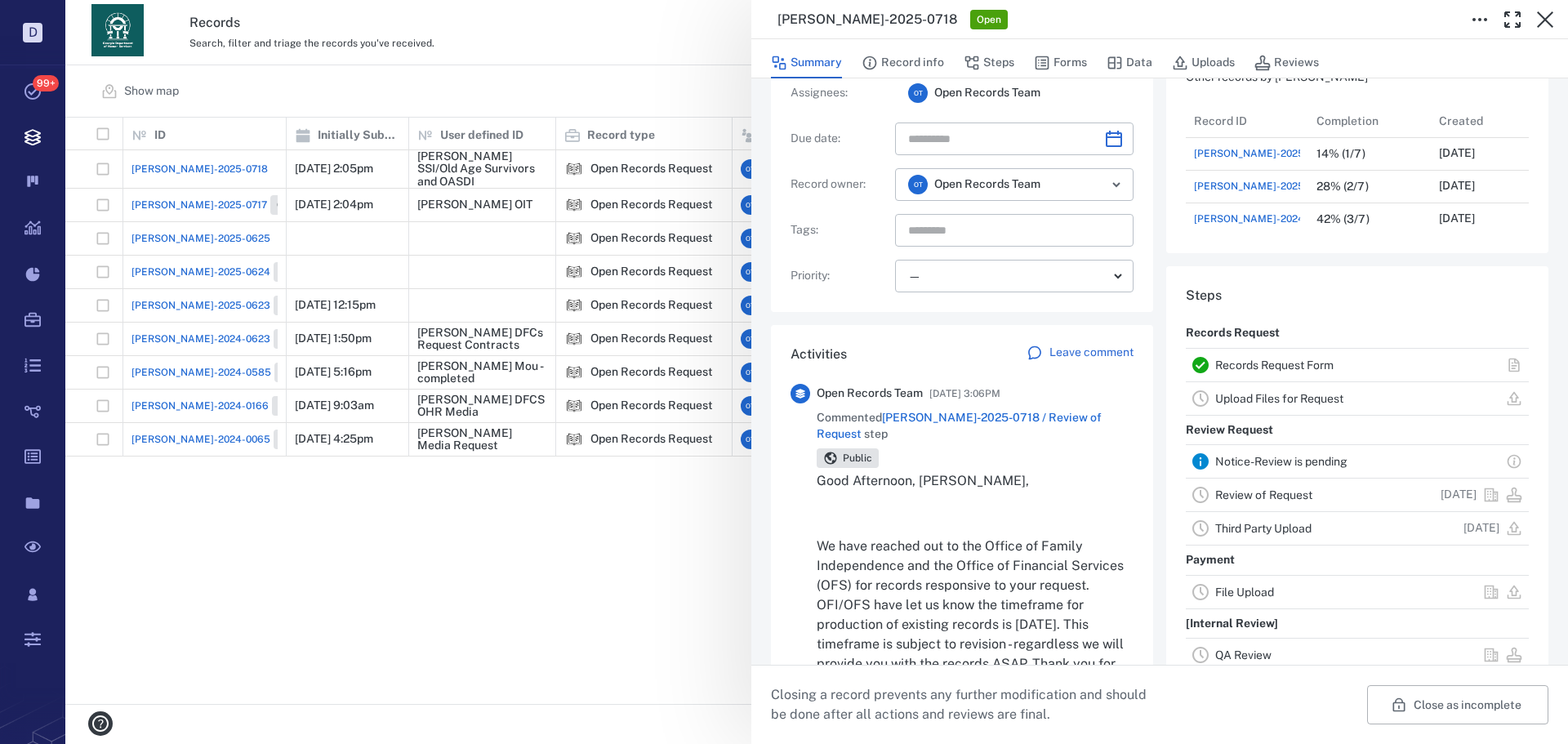
click at [1040, 410] on span "Commented [PERSON_NAME]-2025-0718 / Review of Request step" at bounding box center [975, 425] width 317 height 32
click at [1040, 415] on span "[PERSON_NAME]-2025-0718 / Review of Request" at bounding box center [959, 425] width 285 height 29
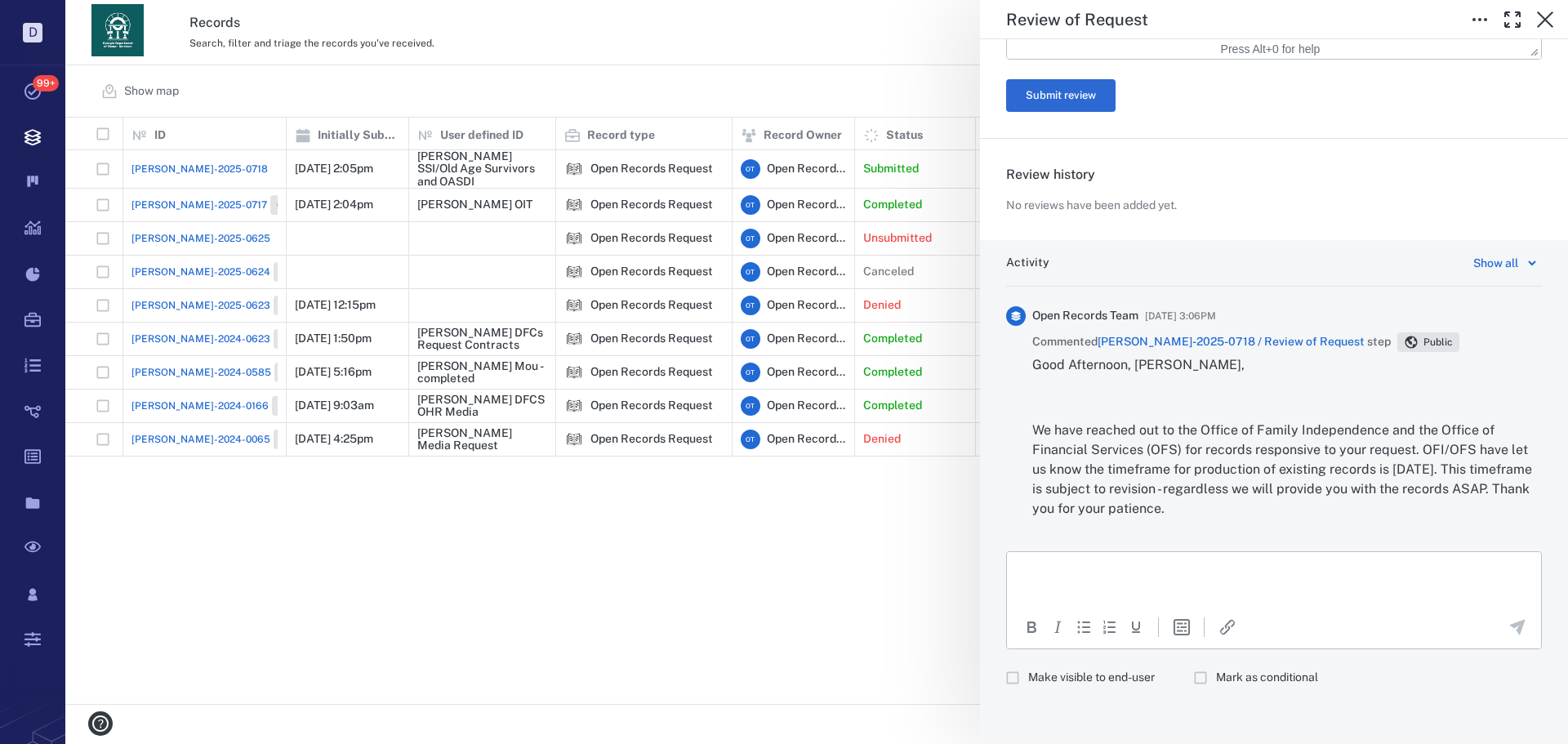
scroll to position [561, 0]
click at [808, 586] on div "**********" at bounding box center [816, 372] width 1503 height 744
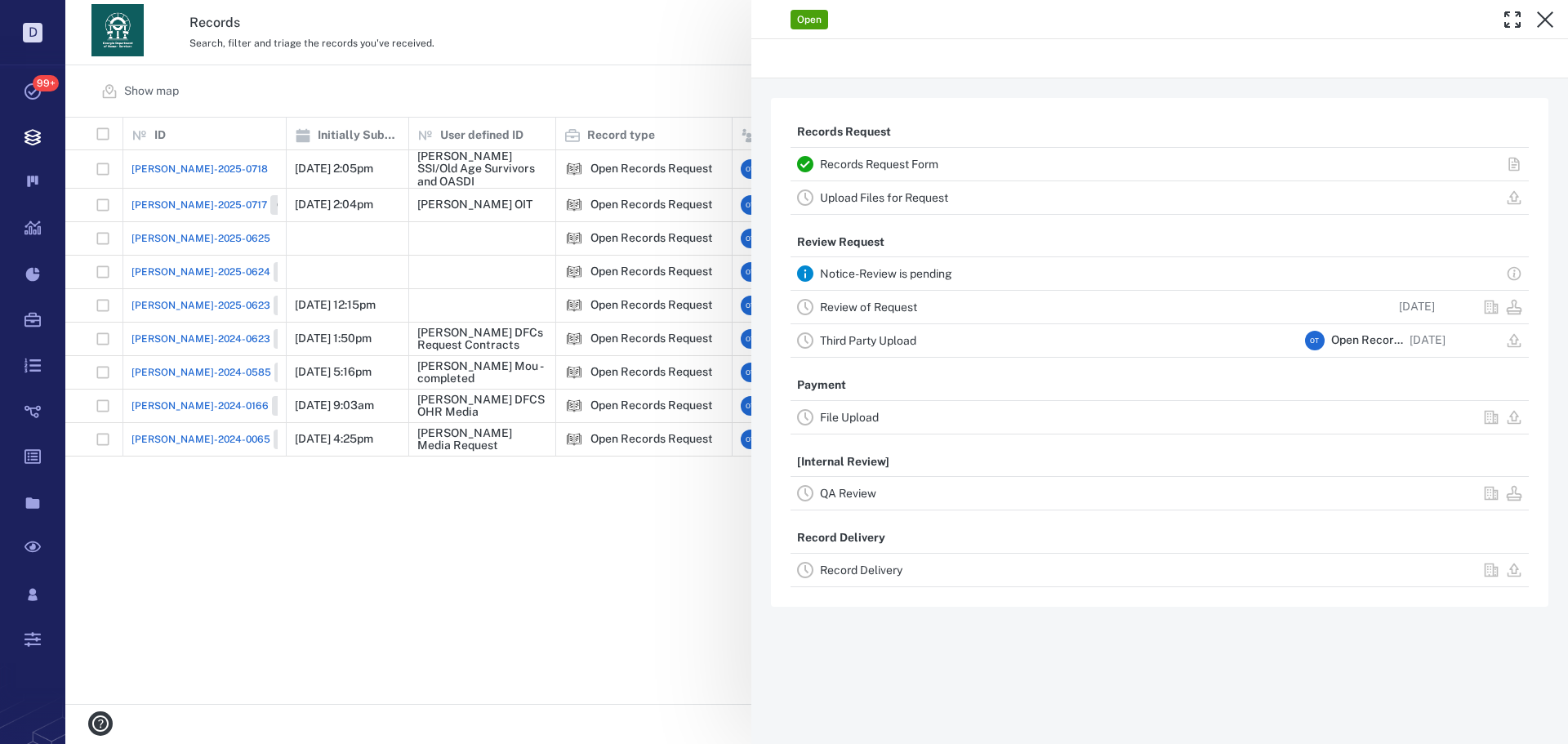
drag, startPoint x: 808, startPoint y: 586, endPoint x: 800, endPoint y: 574, distance: 14.4
click at [794, 583] on div "Open Records Request Records Request Form Upload Files for Request Review Reque…" at bounding box center [816, 372] width 1503 height 744
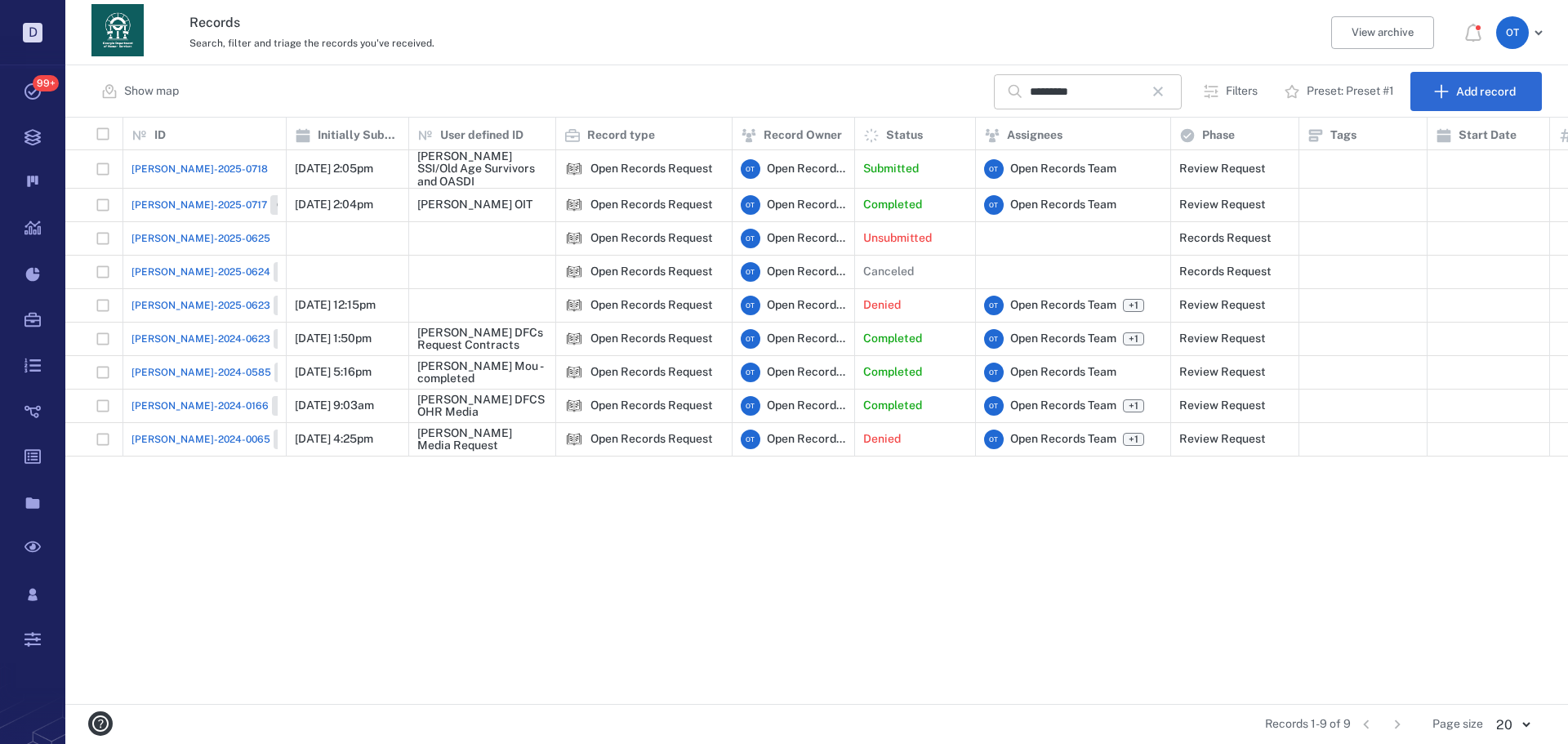
click at [1162, 91] on icon "button" at bounding box center [1158, 91] width 19 height 19
